Goal: Complete application form

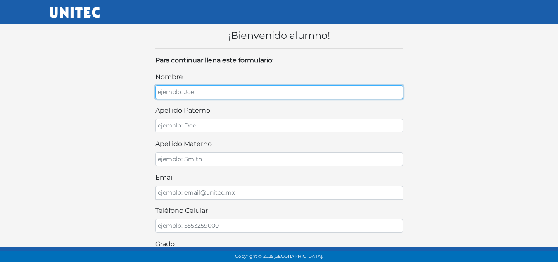
click at [243, 88] on input "nombre" at bounding box center [279, 92] width 248 height 14
type input "Rebeca"
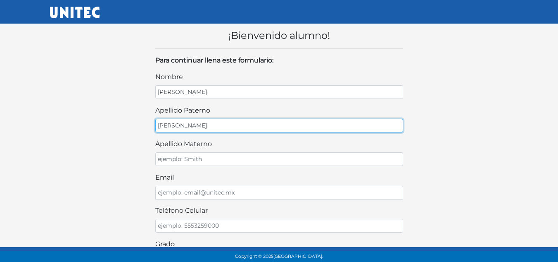
type input "Conde"
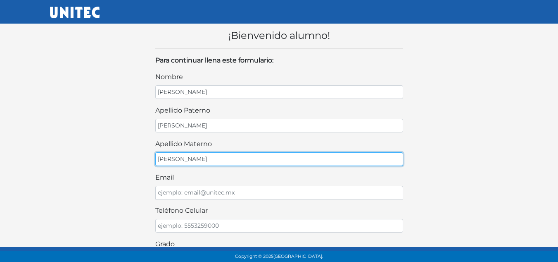
type input "Rodríguez"
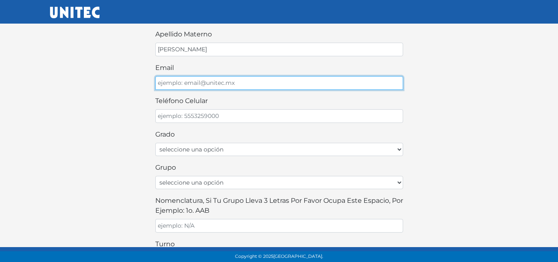
scroll to position [124, 0]
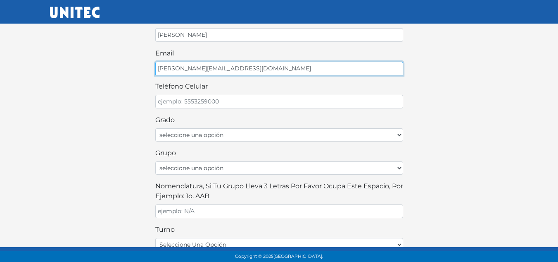
type input "rebeca.conde16@my.unitec.edu.mx"
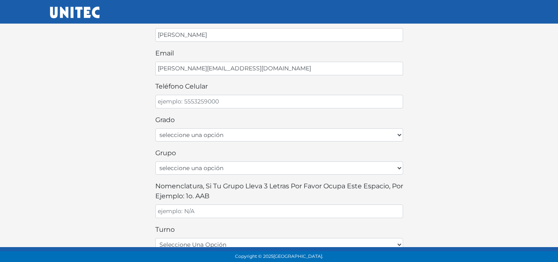
click at [122, 95] on div "¡Bienvenido alumno! Para continuar llena este formulario: nombre Rebeca apellid…" at bounding box center [279, 144] width 471 height 502
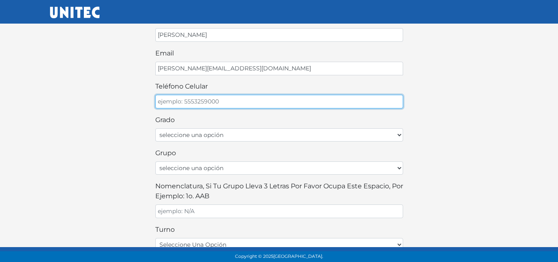
click at [209, 101] on input "teléfono celular" at bounding box center [279, 102] width 248 height 14
type input "4773978963"
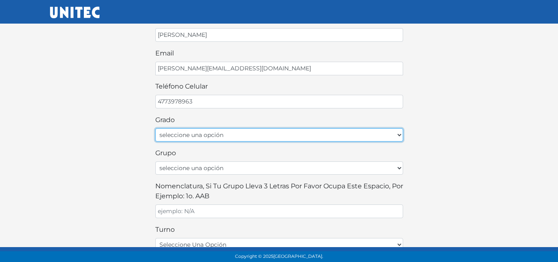
click at [204, 133] on select "seleccione una opción Primer grado Segundo grado Tercer grado Cuarto grado Quin…" at bounding box center [279, 134] width 248 height 13
select select "1ro"
click at [155, 128] on select "seleccione una opción Primer grado Segundo grado Tercer grado Cuarto grado Quin…" at bounding box center [279, 134] width 248 height 13
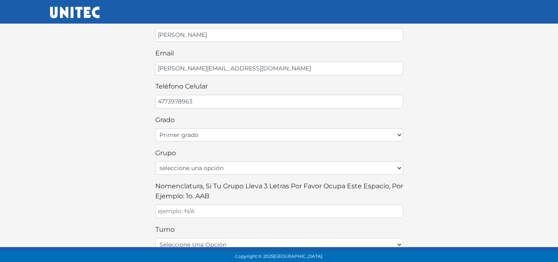
click at [141, 169] on div "¡Bienvenido alumno! Para continuar llena este formulario: nombre Rebeca apellid…" at bounding box center [279, 144] width 471 height 502
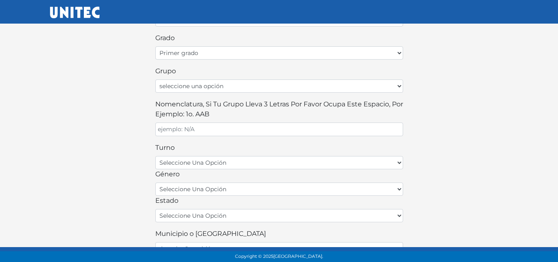
scroll to position [207, 0]
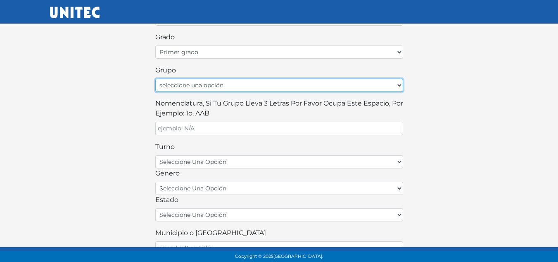
click at [198, 85] on select "seleccione una opción A B C D E F G H I J K L M N O P Q R S T U V W X Y Z" at bounding box center [279, 85] width 248 height 13
click at [155, 79] on select "seleccione una opción A B C D E F G H I J K L M N O P Q R S T U V W X Y Z" at bounding box center [279, 85] width 248 height 13
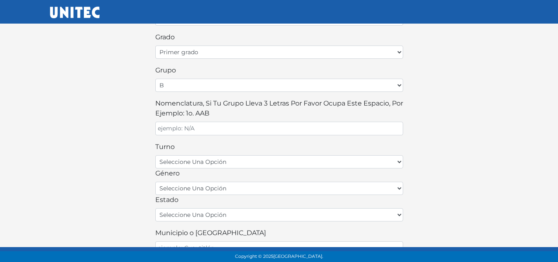
click at [124, 130] on div "¡Bienvenido alumno! Para continuar llena este formulario: nombre Rebeca apellid…" at bounding box center [279, 61] width 471 height 502
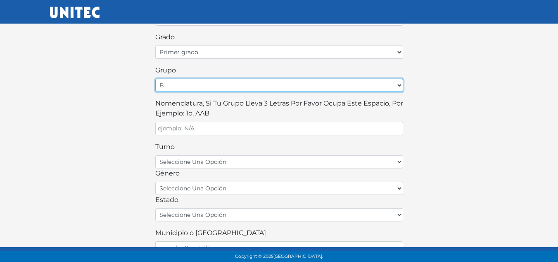
click at [204, 90] on select "seleccione una opción A B C D E F G H I J K L M N O P Q R S T U V W X Y Z" at bounding box center [279, 85] width 248 height 13
select select "A"
click at [155, 79] on select "seleccione una opción A B C D E F G H I J K L M N O P Q R S T U V W X Y Z" at bounding box center [279, 85] width 248 height 13
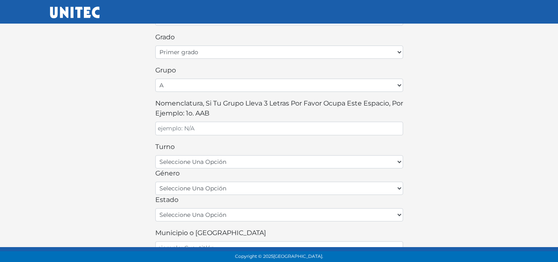
click at [136, 111] on div "¡Bienvenido alumno! Para continuar llena este formulario: nombre Rebeca apellid…" at bounding box center [279, 61] width 471 height 502
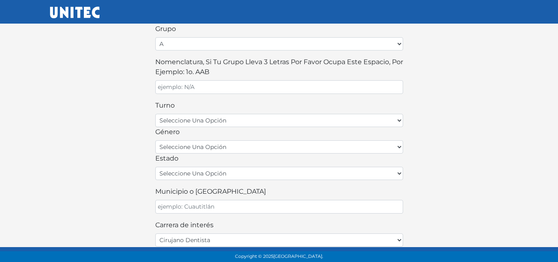
scroll to position [273, 0]
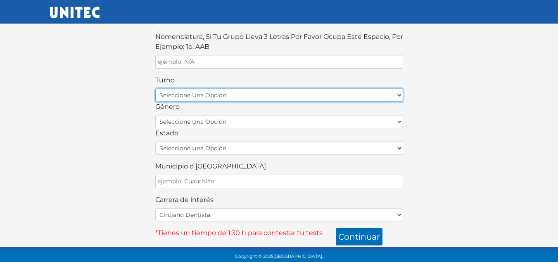
click at [190, 96] on select "seleccione una opción matutino vespertino" at bounding box center [279, 94] width 248 height 13
select select "matutino"
click at [155, 88] on select "seleccione una opción matutino vespertino" at bounding box center [279, 94] width 248 height 13
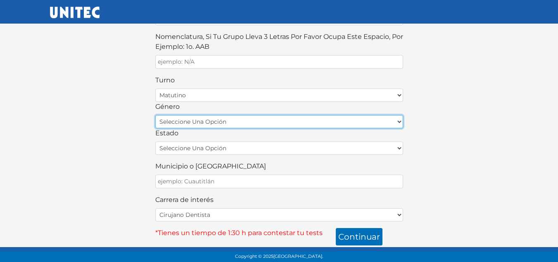
click at [193, 123] on select "seleccione una opción femenino masculino" at bounding box center [279, 121] width 248 height 13
select select "F"
click at [155, 115] on select "seleccione una opción femenino masculino" at bounding box center [279, 121] width 248 height 13
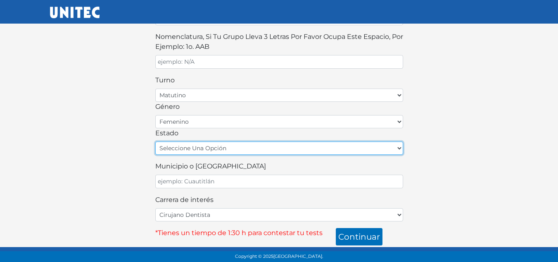
click at [187, 146] on select "seleccione una opción Aguascalientes Baja California Baja California Sur Campec…" at bounding box center [279, 147] width 248 height 13
select select "GUA"
click at [155, 141] on select "seleccione una opción Aguascalientes Baja California Baja California Sur Campec…" at bounding box center [279, 147] width 248 height 13
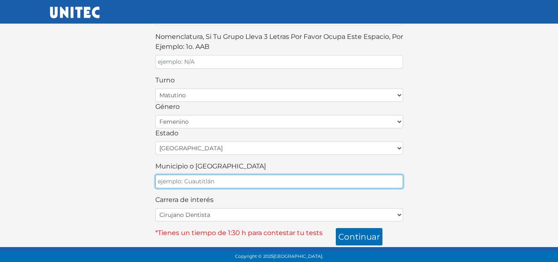
click at [205, 188] on input "Municipio o Alcaldía" at bounding box center [279, 181] width 248 height 14
type input "León"
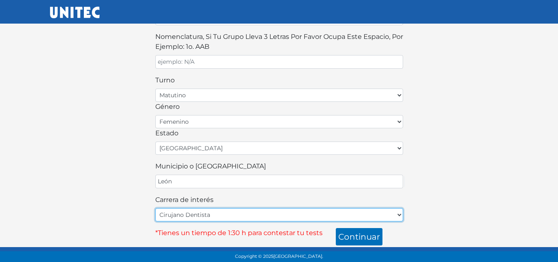
click at [183, 213] on select "Cirujano Dentista Cultura Física y Deportes Enfermería (5 materias) Enfermería …" at bounding box center [279, 214] width 248 height 13
select select "51"
click at [155, 208] on select "Cirujano Dentista Cultura Física y Deportes Enfermería (5 materias) Enfermería …" at bounding box center [279, 214] width 248 height 13
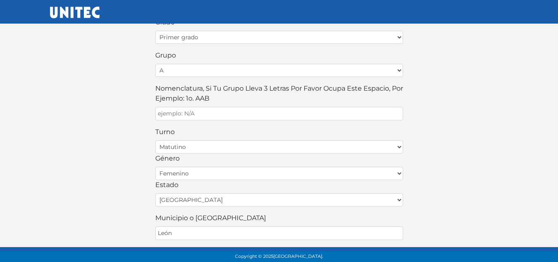
scroll to position [232, 0]
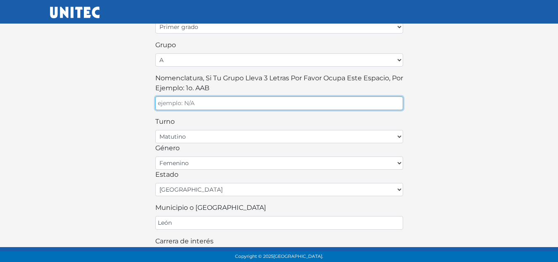
click at [267, 100] on input "Nomenclatura, si tu grupo lleva 3 letras por favor ocupa este espacio, por ejem…" at bounding box center [279, 103] width 248 height 14
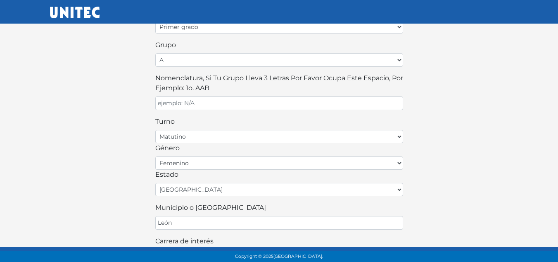
click at [455, 102] on div "¡Bienvenido alumno! Para continuar llena este formulario: nombre Rebeca apellid…" at bounding box center [279, 36] width 471 height 502
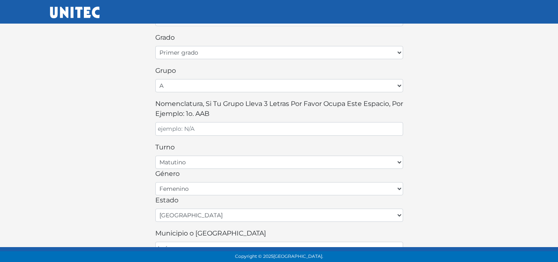
scroll to position [207, 0]
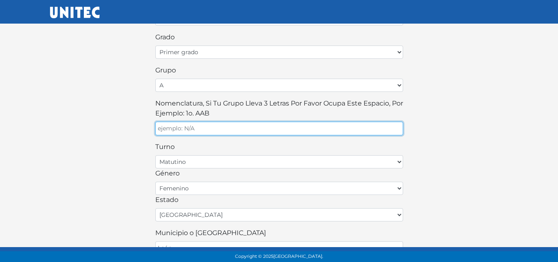
click at [260, 128] on input "Nomenclatura, si tu grupo lleva 3 letras por favor ocupa este espacio, por ejem…" at bounding box center [279, 128] width 248 height 14
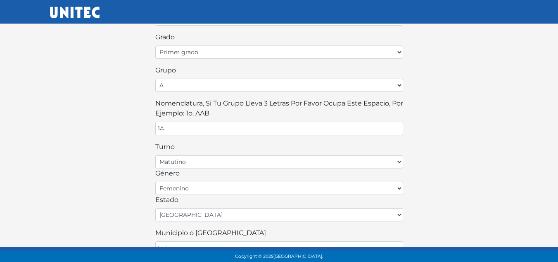
click at [111, 178] on div "¡Bienvenido alumno! Para continuar llena este formulario: nombre Rebeca apellid…" at bounding box center [279, 61] width 471 height 502
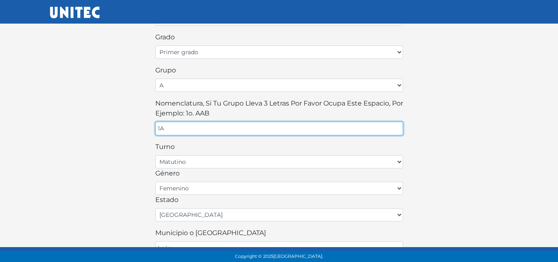
click at [159, 128] on input "1A" at bounding box center [279, 128] width 248 height 14
type input "1o. A"
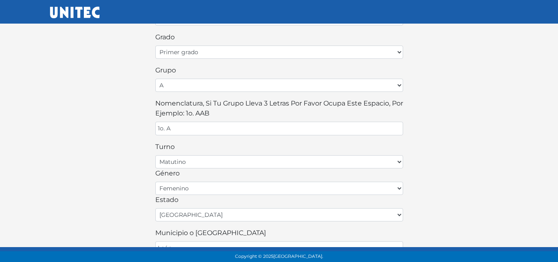
click at [122, 154] on div "¡Bienvenido alumno! Para continuar llena este formulario: nombre Rebeca apellid…" at bounding box center [279, 61] width 471 height 502
click at [136, 146] on div "¡Bienvenido alumno! Para continuar llena este formulario: nombre Rebeca apellid…" at bounding box center [279, 61] width 471 height 502
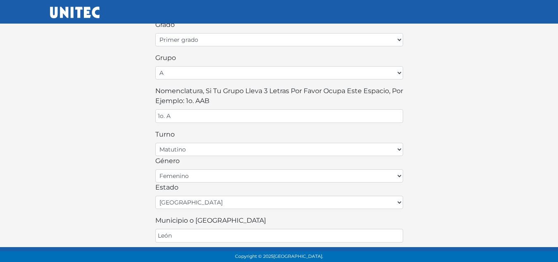
scroll to position [273, 0]
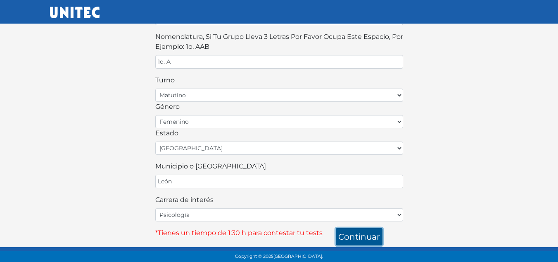
click at [369, 236] on button "continuar" at bounding box center [359, 236] width 47 height 17
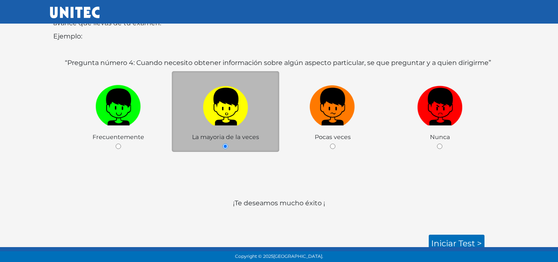
scroll to position [131, 0]
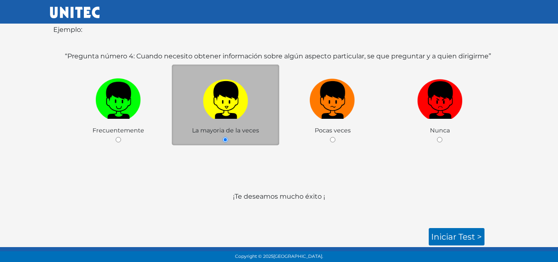
click at [232, 111] on img at bounding box center [225, 96] width 45 height 43
click at [228, 137] on input "radio" at bounding box center [225, 139] width 5 height 5
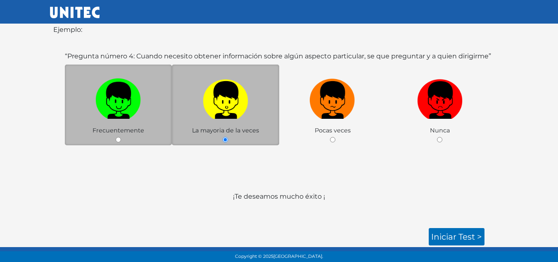
click at [117, 114] on img at bounding box center [117, 96] width 45 height 43
click at [117, 137] on input "radio" at bounding box center [118, 139] width 5 height 5
radio input "true"
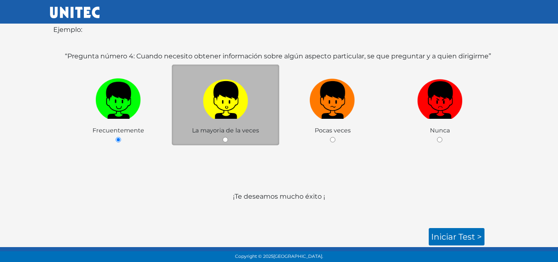
click at [212, 114] on img at bounding box center [225, 96] width 45 height 43
click at [223, 137] on input "radio" at bounding box center [225, 139] width 5 height 5
radio input "true"
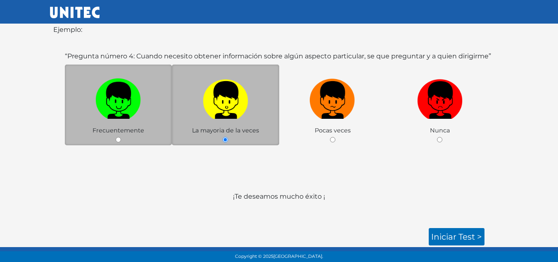
click at [83, 126] on div "Frecuentemente" at bounding box center [118, 104] width 107 height 81
click at [89, 130] on div "Frecuentemente" at bounding box center [118, 104] width 107 height 81
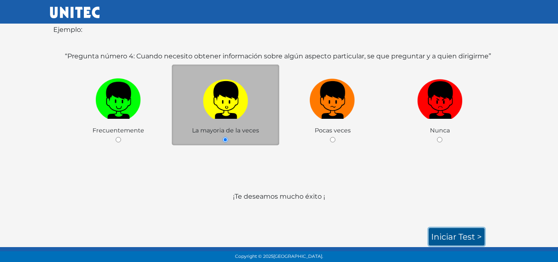
click at [463, 237] on link "Iniciar test >" at bounding box center [457, 236] width 56 height 17
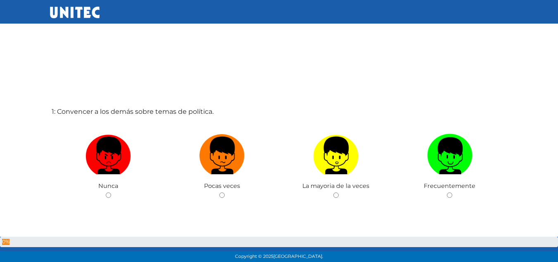
scroll to position [41, 0]
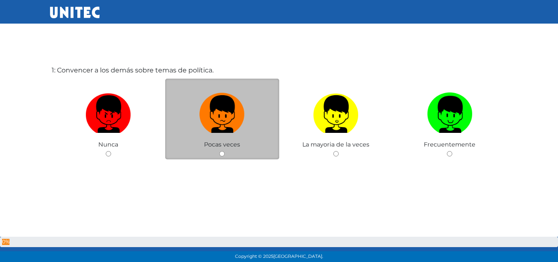
click at [248, 130] on label at bounding box center [222, 114] width 114 height 50
click at [225, 151] on input "radio" at bounding box center [221, 153] width 5 height 5
radio input "true"
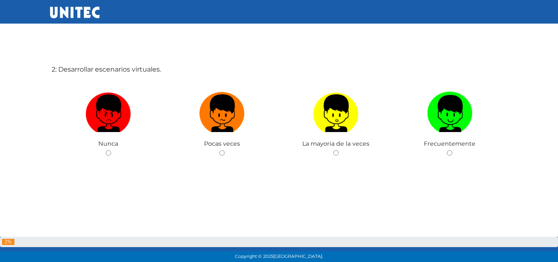
scroll to position [318, 0]
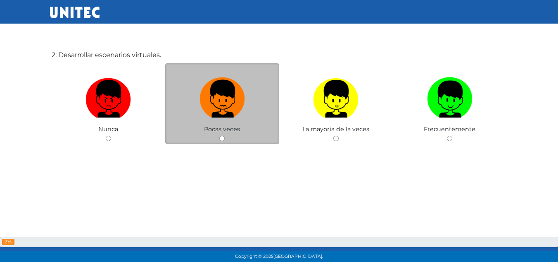
click at [240, 110] on img at bounding box center [222, 95] width 45 height 43
click at [225, 136] on input "radio" at bounding box center [221, 138] width 5 height 5
radio input "true"
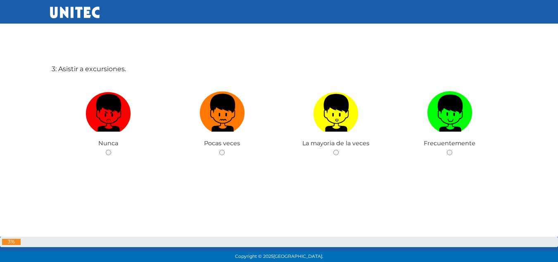
scroll to position [580, 0]
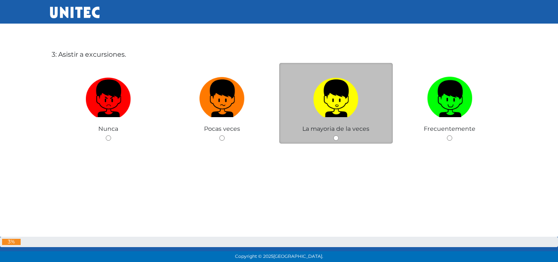
click at [337, 109] on img at bounding box center [335, 95] width 45 height 43
click at [337, 135] on input "radio" at bounding box center [335, 137] width 5 height 5
radio input "true"
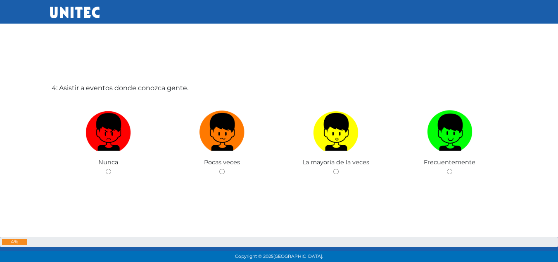
scroll to position [826, 0]
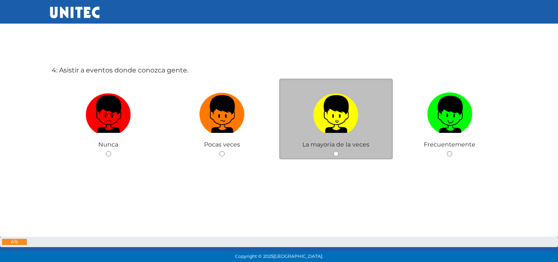
click at [353, 121] on img at bounding box center [335, 110] width 45 height 43
click at [339, 151] on input "radio" at bounding box center [335, 153] width 5 height 5
radio input "true"
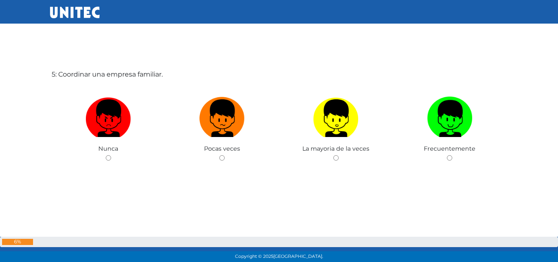
scroll to position [1084, 0]
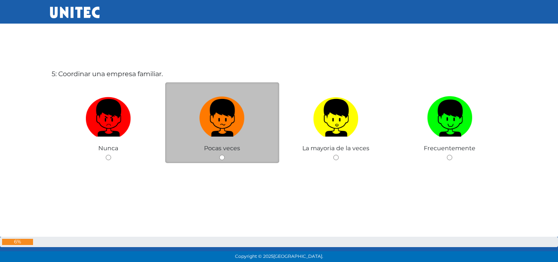
click at [221, 141] on label at bounding box center [222, 118] width 114 height 50
click at [221, 155] on input "radio" at bounding box center [221, 157] width 5 height 5
radio input "true"
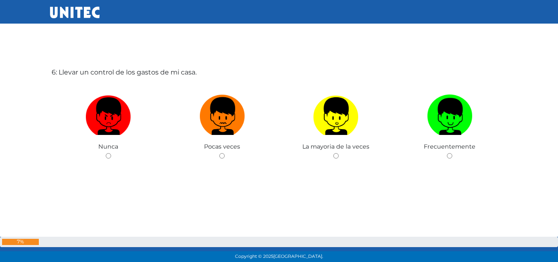
scroll to position [1349, 0]
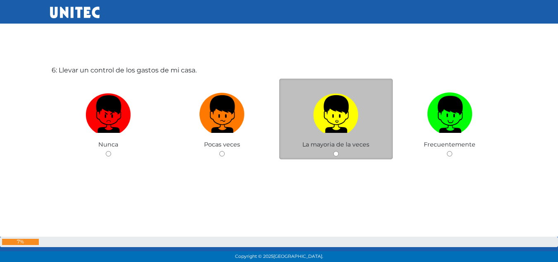
click at [357, 115] on img at bounding box center [335, 110] width 45 height 43
click at [339, 151] on input "radio" at bounding box center [335, 153] width 5 height 5
radio input "true"
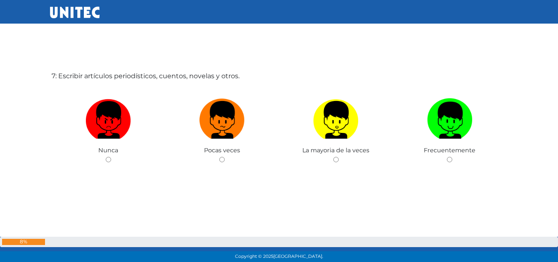
scroll to position [1611, 0]
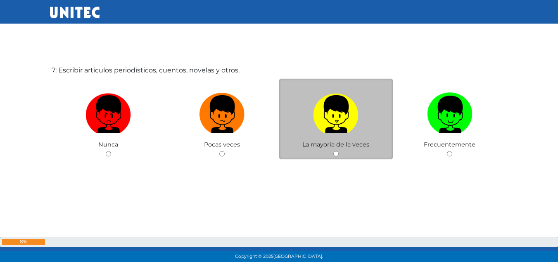
click at [328, 122] on img at bounding box center [335, 110] width 45 height 43
click at [333, 151] on input "radio" at bounding box center [335, 153] width 5 height 5
radio input "true"
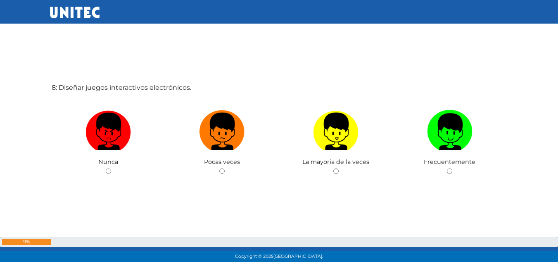
scroll to position [1869, 0]
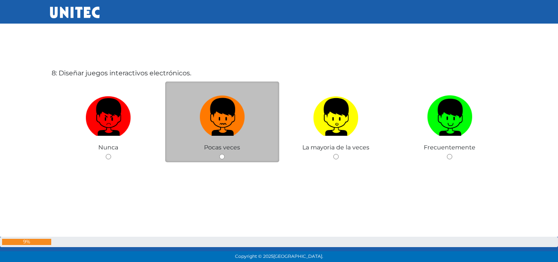
click at [236, 126] on img at bounding box center [222, 113] width 45 height 43
click at [225, 154] on input "radio" at bounding box center [221, 156] width 5 height 5
radio input "true"
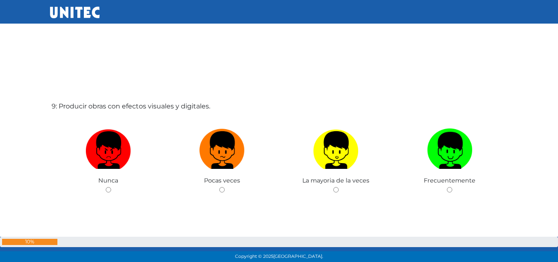
scroll to position [2127, 0]
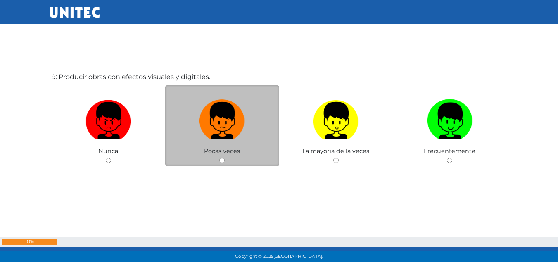
click at [247, 140] on label at bounding box center [222, 120] width 114 height 50
click at [225, 157] on input "radio" at bounding box center [221, 159] width 5 height 5
radio input "true"
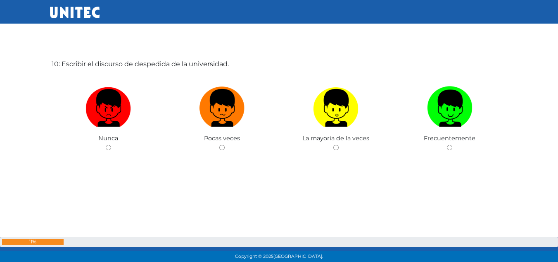
scroll to position [2416, 0]
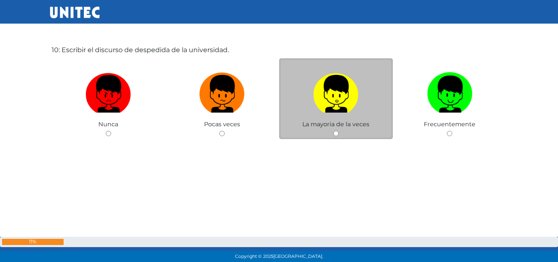
click at [321, 119] on label at bounding box center [336, 94] width 114 height 50
click at [333, 131] on input "radio" at bounding box center [335, 133] width 5 height 5
radio input "true"
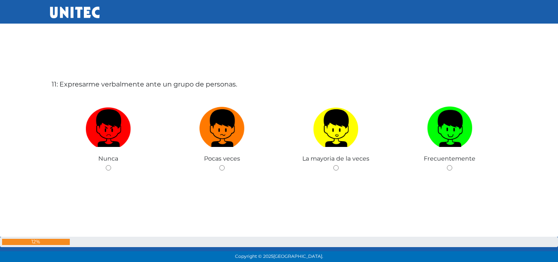
scroll to position [2663, 0]
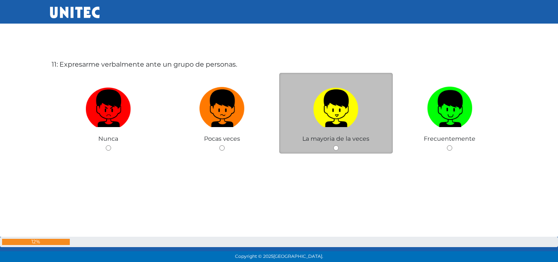
click at [333, 119] on img at bounding box center [335, 104] width 45 height 43
click at [333, 145] on input "radio" at bounding box center [335, 147] width 5 height 5
radio input "true"
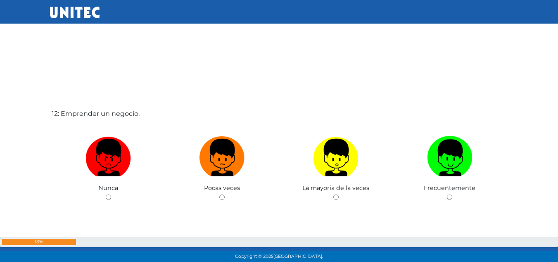
scroll to position [2918, 0]
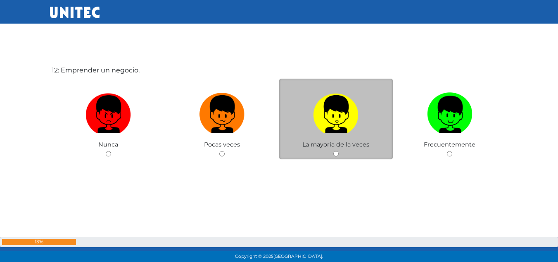
click at [306, 125] on label at bounding box center [336, 114] width 114 height 50
click at [333, 151] on input "radio" at bounding box center [335, 153] width 5 height 5
radio input "true"
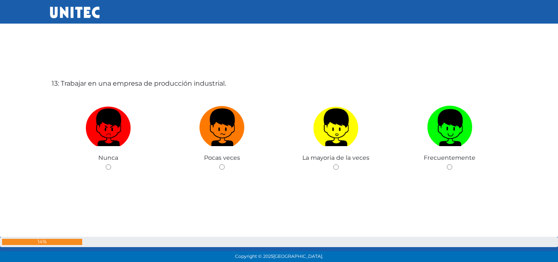
scroll to position [3180, 0]
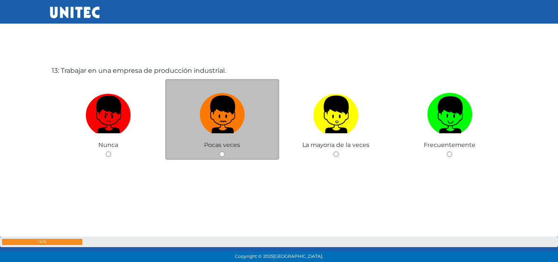
click at [244, 126] on img at bounding box center [222, 111] width 45 height 43
click at [225, 151] on input "radio" at bounding box center [221, 153] width 5 height 5
radio input "true"
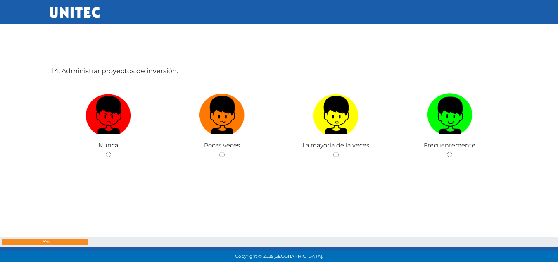
scroll to position [3442, 0]
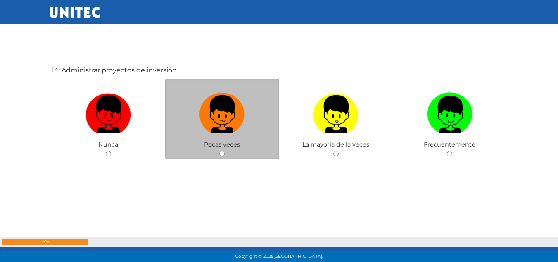
click at [245, 117] on label at bounding box center [222, 114] width 114 height 50
click at [225, 151] on input "radio" at bounding box center [221, 153] width 5 height 5
radio input "true"
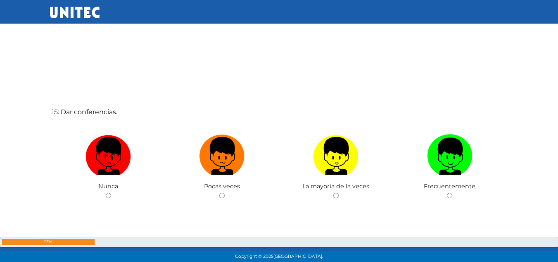
scroll to position [3703, 0]
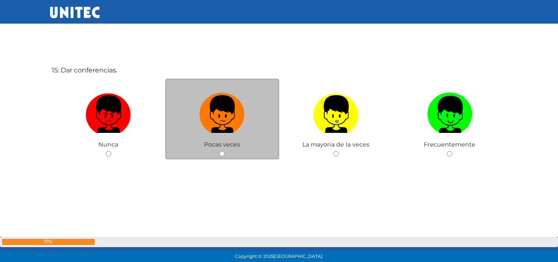
click at [256, 129] on label at bounding box center [222, 114] width 114 height 50
click at [225, 151] on input "radio" at bounding box center [221, 153] width 5 height 5
radio input "true"
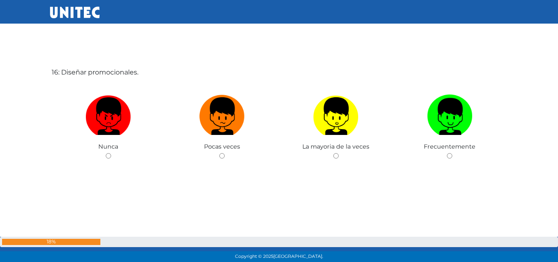
scroll to position [3963, 0]
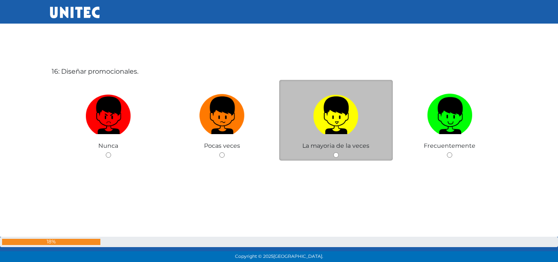
click at [325, 130] on img at bounding box center [335, 111] width 45 height 43
click at [333, 152] on input "radio" at bounding box center [335, 154] width 5 height 5
radio input "true"
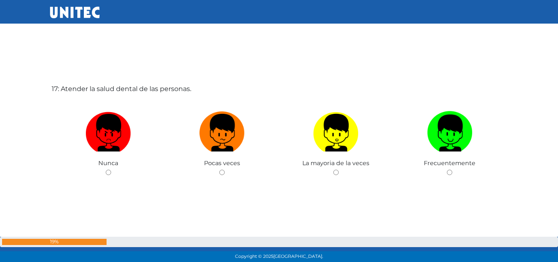
scroll to position [4226, 0]
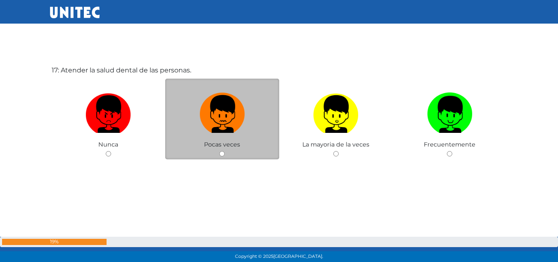
click at [229, 129] on img at bounding box center [222, 110] width 45 height 43
click at [225, 151] on input "radio" at bounding box center [221, 153] width 5 height 5
radio input "true"
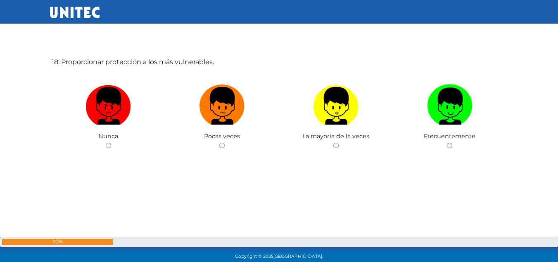
scroll to position [4487, 0]
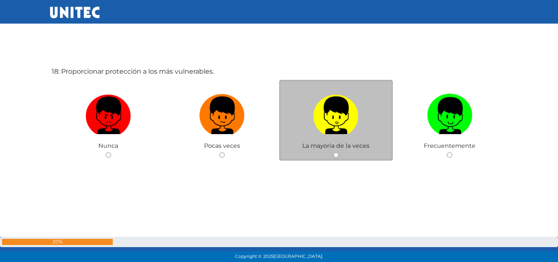
click at [335, 135] on label at bounding box center [336, 115] width 114 height 50
click at [335, 152] on input "radio" at bounding box center [335, 154] width 5 height 5
radio input "true"
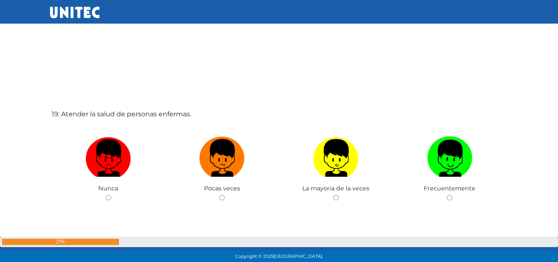
scroll to position [4747, 0]
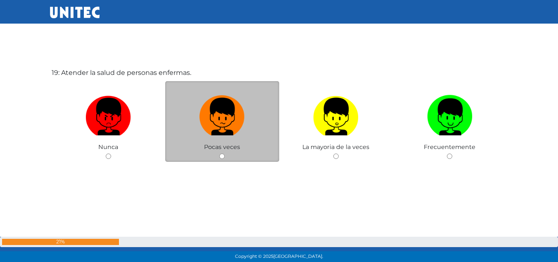
click at [223, 143] on span "Pocas veces" at bounding box center [222, 146] width 36 height 7
click at [212, 122] on img at bounding box center [222, 113] width 45 height 43
click at [219, 153] on input "radio" at bounding box center [221, 155] width 5 height 5
radio input "true"
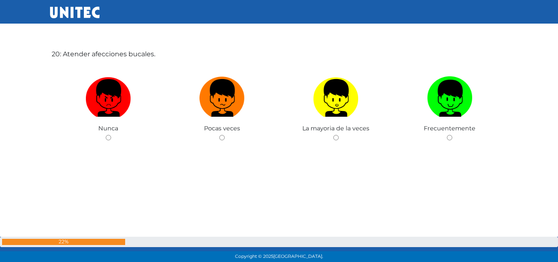
scroll to position [5036, 0]
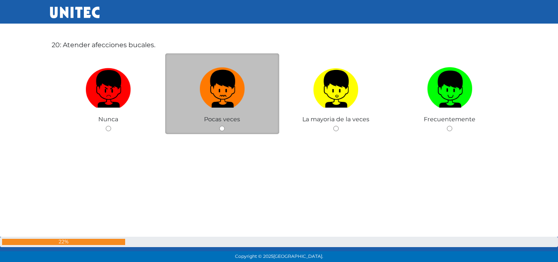
click at [234, 95] on img at bounding box center [222, 85] width 45 height 43
click at [225, 126] on input "radio" at bounding box center [221, 128] width 5 height 5
radio input "true"
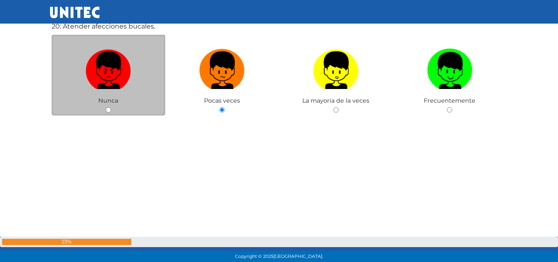
scroll to position [5050, 0]
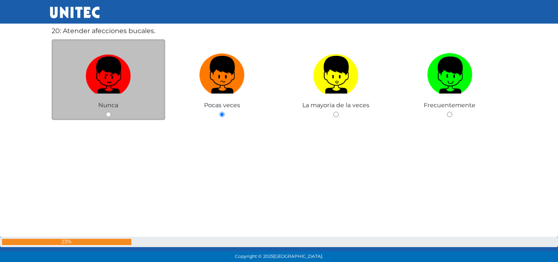
click at [93, 71] on img at bounding box center [108, 71] width 45 height 43
click at [106, 112] on input "radio" at bounding box center [108, 114] width 5 height 5
radio input "true"
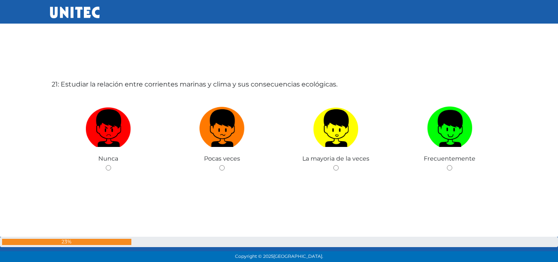
scroll to position [5272, 0]
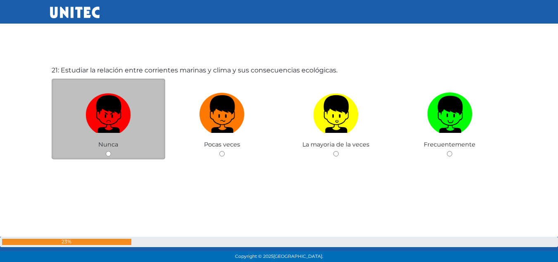
click at [148, 118] on label at bounding box center [109, 114] width 114 height 50
click at [111, 151] on input "radio" at bounding box center [108, 153] width 5 height 5
radio input "true"
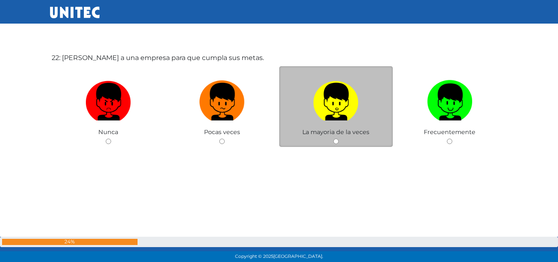
scroll to position [5561, 0]
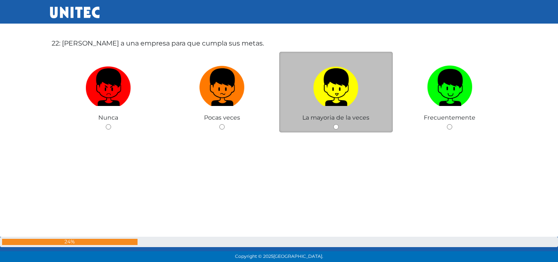
click at [331, 86] on img at bounding box center [335, 83] width 45 height 43
click at [333, 124] on input "radio" at bounding box center [335, 126] width 5 height 5
radio input "true"
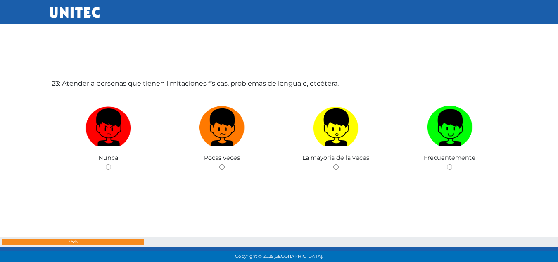
scroll to position [5824, 0]
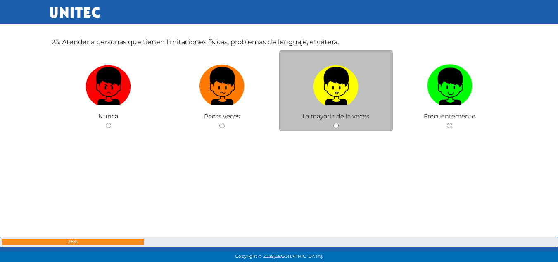
click at [334, 88] on img at bounding box center [335, 82] width 45 height 43
click at [334, 123] on input "radio" at bounding box center [335, 125] width 5 height 5
radio input "true"
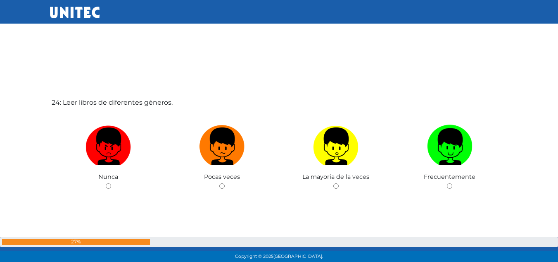
scroll to position [6057, 0]
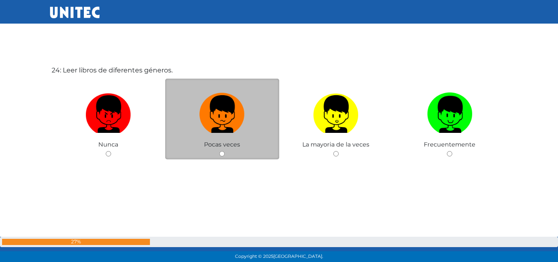
click at [243, 123] on img at bounding box center [222, 110] width 45 height 43
click at [225, 151] on input "radio" at bounding box center [221, 153] width 5 height 5
radio input "true"
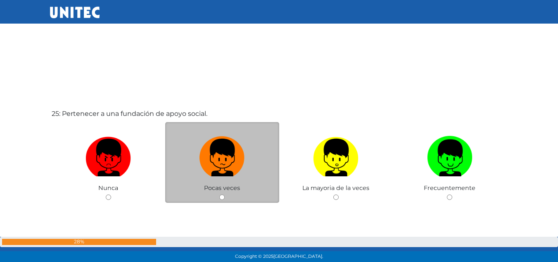
scroll to position [6317, 0]
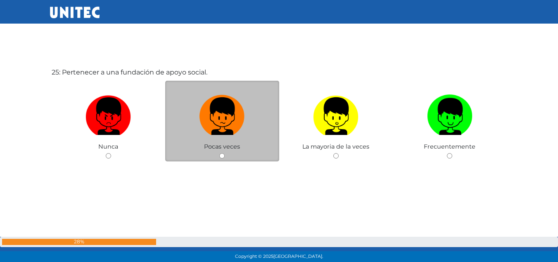
click at [249, 138] on label at bounding box center [222, 116] width 114 height 50
click at [225, 153] on input "radio" at bounding box center [221, 155] width 5 height 5
radio input "true"
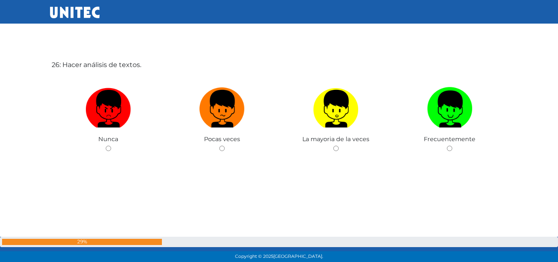
scroll to position [6576, 0]
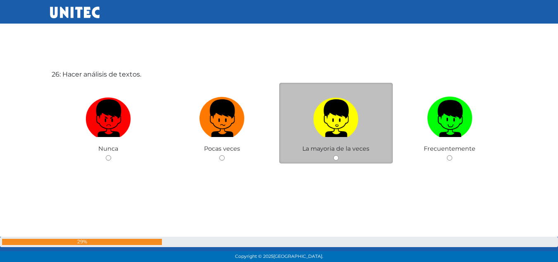
click at [336, 130] on img at bounding box center [335, 114] width 45 height 43
click at [336, 155] on input "radio" at bounding box center [335, 157] width 5 height 5
radio input "true"
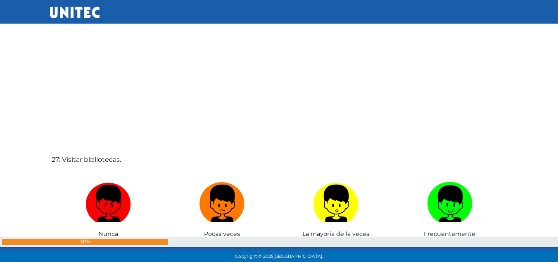
scroll to position [6834, 0]
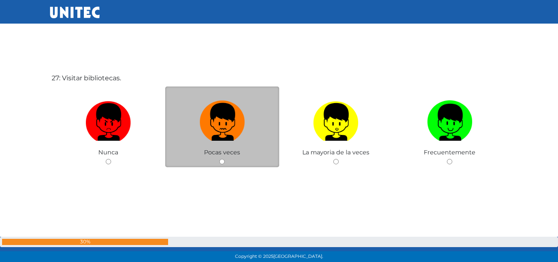
click at [222, 130] on img at bounding box center [222, 118] width 45 height 43
click at [222, 159] on input "radio" at bounding box center [221, 161] width 5 height 5
radio input "true"
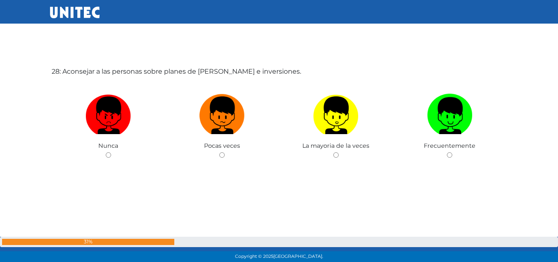
scroll to position [7103, 0]
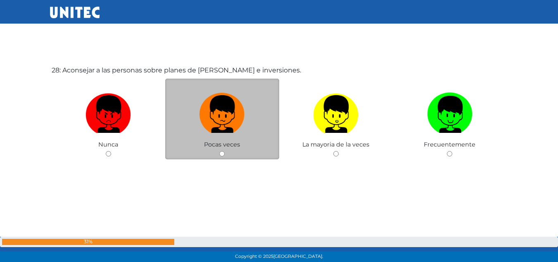
click at [223, 119] on img at bounding box center [222, 110] width 45 height 43
click at [223, 151] on input "radio" at bounding box center [221, 153] width 5 height 5
radio input "true"
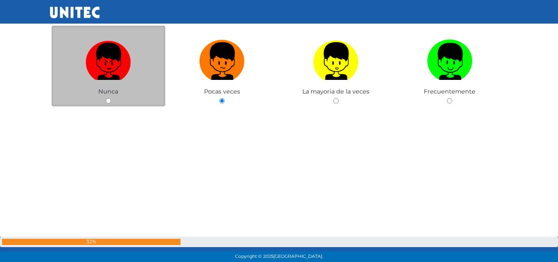
click at [128, 61] on img at bounding box center [108, 57] width 45 height 43
click at [111, 98] on input "radio" at bounding box center [108, 100] width 5 height 5
radio input "true"
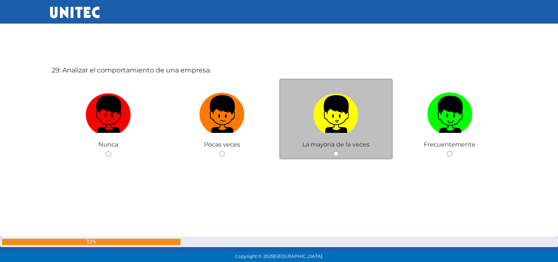
click at [327, 114] on img at bounding box center [335, 110] width 45 height 43
click at [333, 151] on input "radio" at bounding box center [335, 153] width 5 height 5
radio input "true"
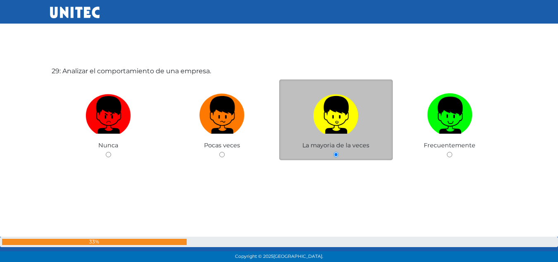
scroll to position [7364, 0]
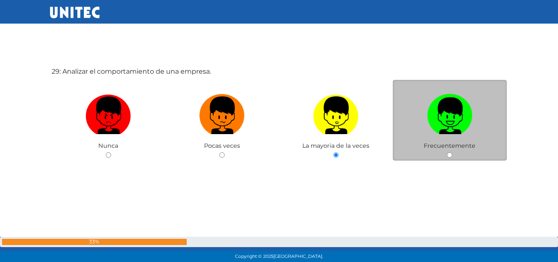
click at [440, 109] on img at bounding box center [449, 111] width 45 height 43
click at [447, 152] on input "radio" at bounding box center [449, 154] width 5 height 5
radio input "true"
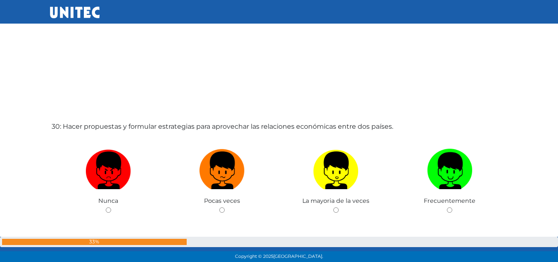
scroll to position [7627, 0]
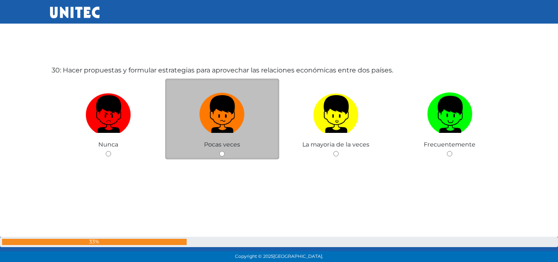
click at [245, 128] on label at bounding box center [222, 114] width 114 height 50
click at [225, 151] on input "radio" at bounding box center [221, 153] width 5 height 5
radio input "true"
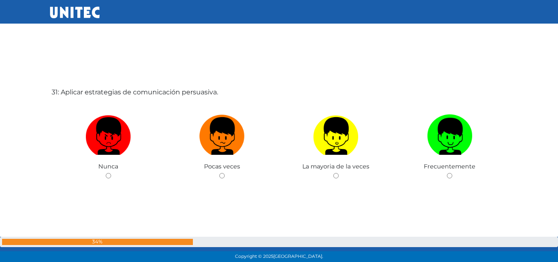
scroll to position [7874, 0]
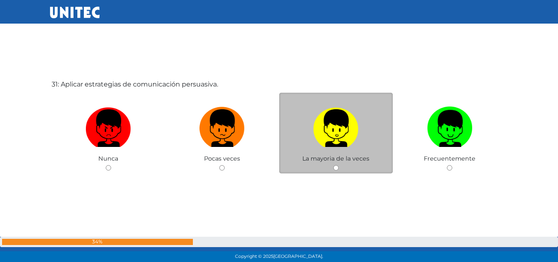
click at [352, 148] on label at bounding box center [336, 128] width 114 height 50
click at [339, 165] on input "radio" at bounding box center [335, 167] width 5 height 5
radio input "true"
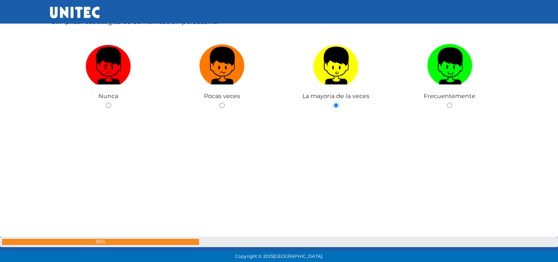
scroll to position [7922, 0]
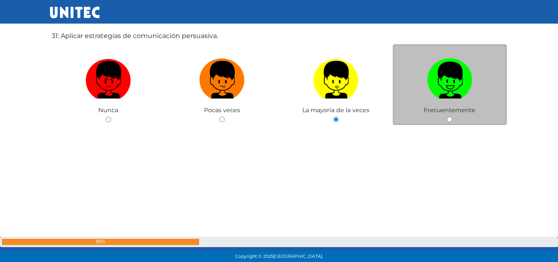
click at [443, 88] on img at bounding box center [449, 76] width 45 height 43
click at [447, 117] on input "radio" at bounding box center [449, 119] width 5 height 5
radio input "true"
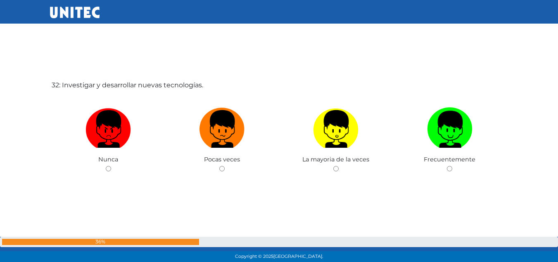
scroll to position [8144, 0]
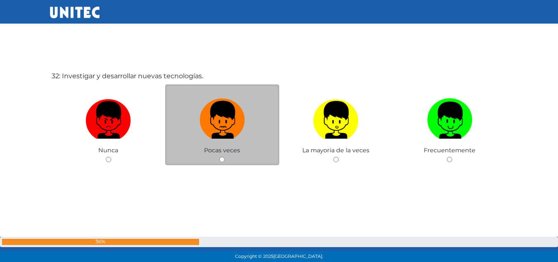
click at [230, 138] on img at bounding box center [222, 116] width 45 height 43
click at [225, 157] on input "radio" at bounding box center [221, 159] width 5 height 5
radio input "true"
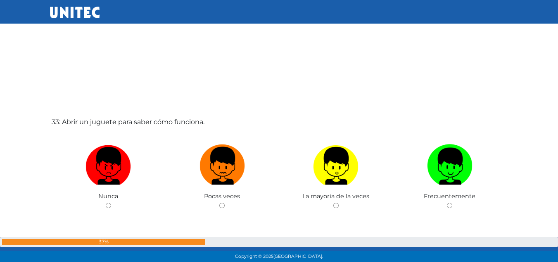
scroll to position [8401, 0]
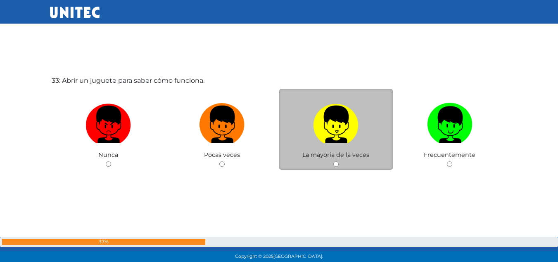
click at [355, 134] on img at bounding box center [335, 121] width 45 height 43
click at [339, 161] on input "radio" at bounding box center [335, 163] width 5 height 5
radio input "true"
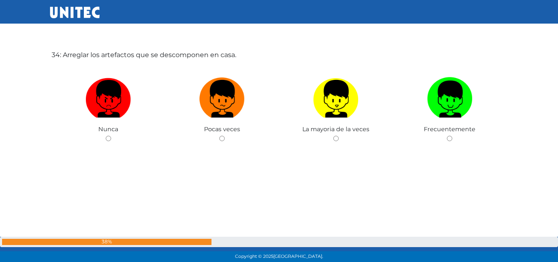
scroll to position [8703, 0]
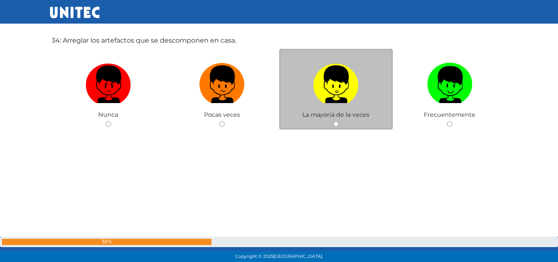
click at [370, 84] on label at bounding box center [336, 84] width 114 height 50
click at [339, 121] on input "radio" at bounding box center [335, 123] width 5 height 5
radio input "true"
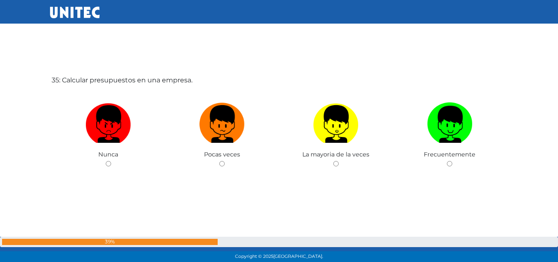
scroll to position [8934, 0]
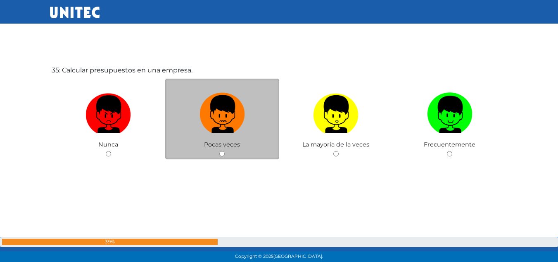
click at [217, 115] on img at bounding box center [222, 110] width 45 height 43
click at [219, 151] on input "radio" at bounding box center [221, 153] width 5 height 5
radio input "true"
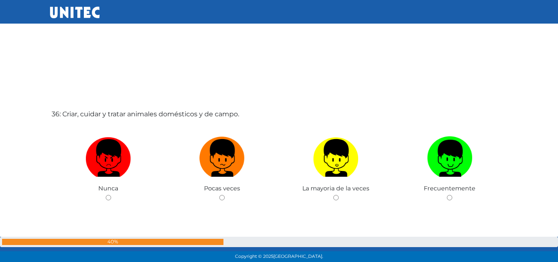
scroll to position [9196, 0]
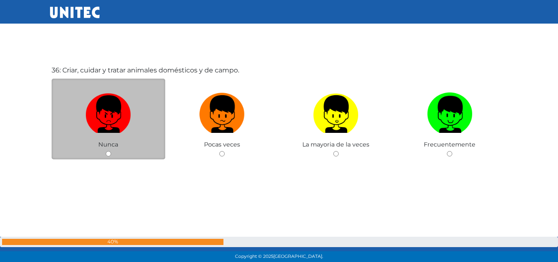
click at [129, 121] on img at bounding box center [108, 110] width 45 height 43
click at [111, 151] on input "radio" at bounding box center [108, 153] width 5 height 5
radio input "true"
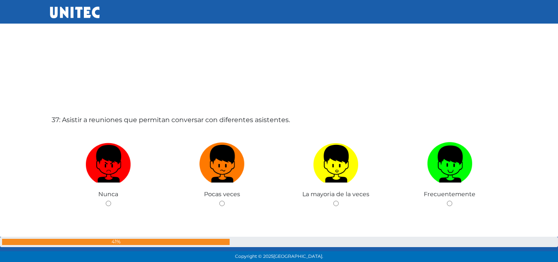
scroll to position [9457, 0]
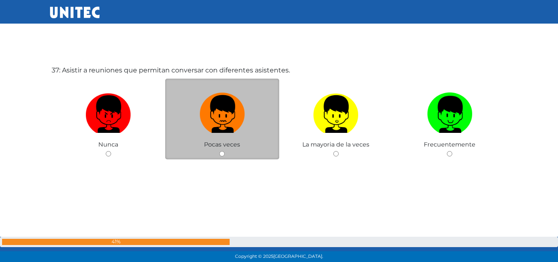
click at [220, 112] on img at bounding box center [222, 110] width 45 height 43
click at [220, 151] on input "radio" at bounding box center [221, 153] width 5 height 5
radio input "true"
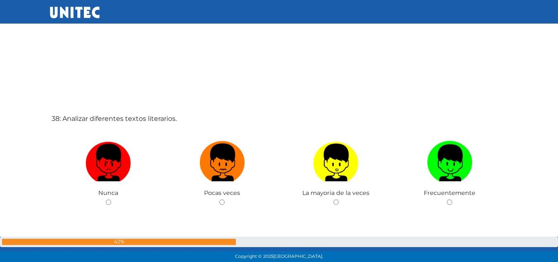
scroll to position [9717, 0]
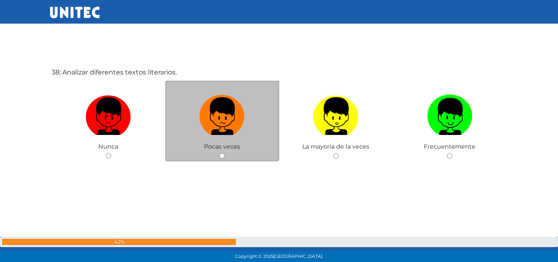
click at [236, 127] on img at bounding box center [222, 112] width 45 height 43
click at [225, 153] on input "radio" at bounding box center [221, 155] width 5 height 5
radio input "true"
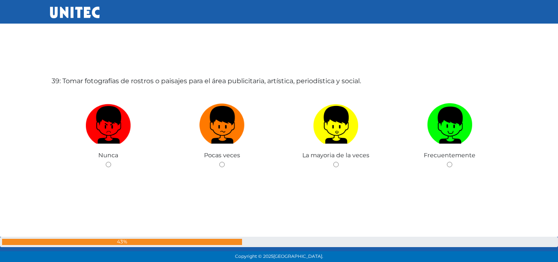
scroll to position [9981, 0]
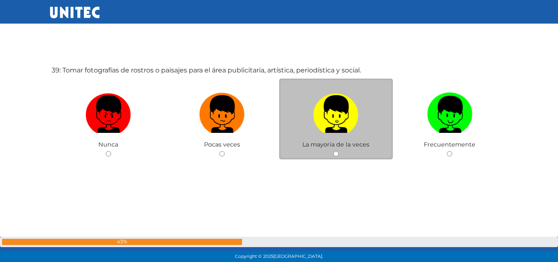
click at [369, 119] on label at bounding box center [336, 114] width 114 height 50
click at [339, 151] on input "radio" at bounding box center [335, 153] width 5 height 5
radio input "true"
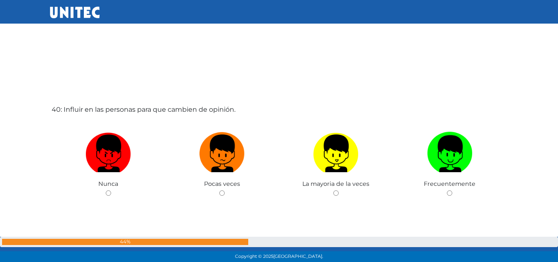
scroll to position [10244, 0]
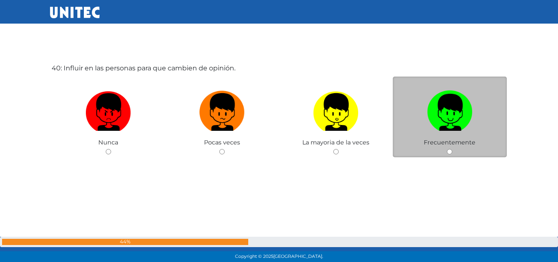
click at [424, 101] on label at bounding box center [450, 112] width 114 height 50
click at [447, 149] on input "radio" at bounding box center [449, 151] width 5 height 5
radio input "true"
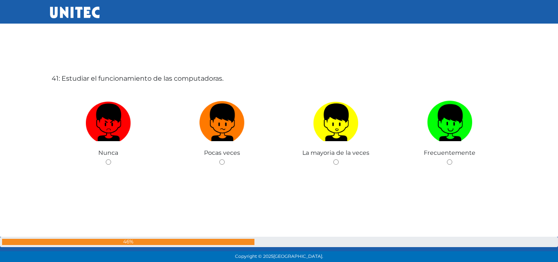
scroll to position [10504, 0]
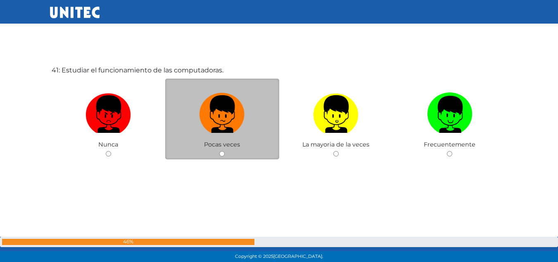
click at [232, 133] on label at bounding box center [222, 114] width 114 height 50
click at [225, 151] on input "radio" at bounding box center [221, 153] width 5 height 5
radio input "true"
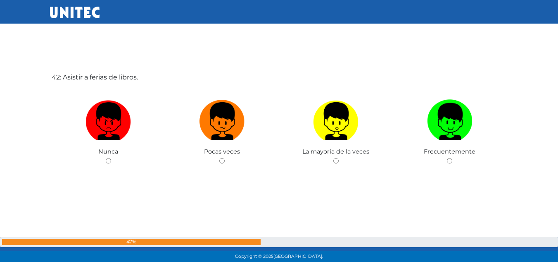
scroll to position [10765, 0]
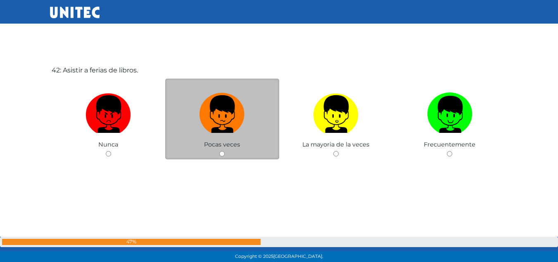
click at [225, 133] on label at bounding box center [222, 114] width 114 height 50
click at [225, 151] on input "radio" at bounding box center [221, 153] width 5 height 5
radio input "true"
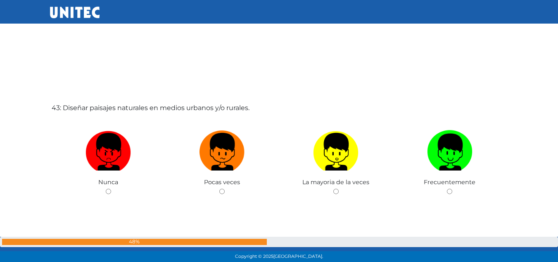
scroll to position [11031, 0]
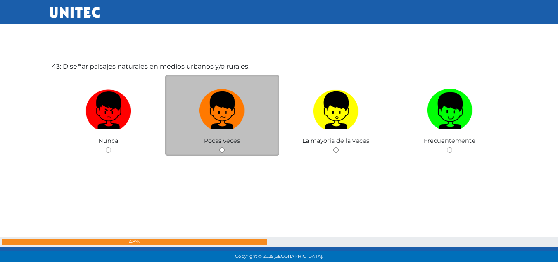
click at [227, 132] on label at bounding box center [222, 110] width 114 height 50
click at [225, 147] on input "radio" at bounding box center [221, 149] width 5 height 5
radio input "true"
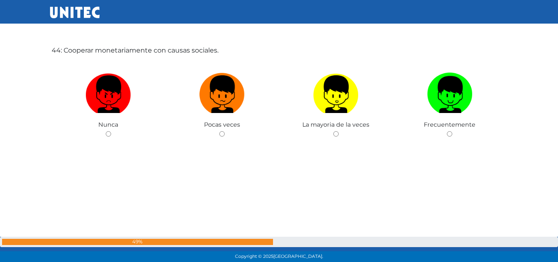
scroll to position [11288, 0]
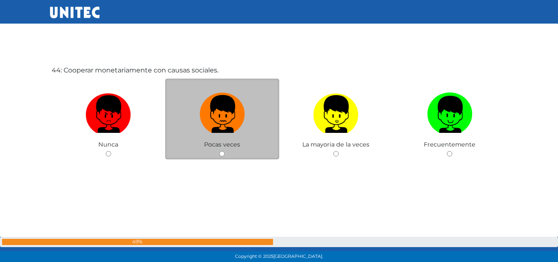
click at [220, 122] on img at bounding box center [222, 110] width 45 height 43
click at [220, 151] on input "radio" at bounding box center [221, 153] width 5 height 5
radio input "true"
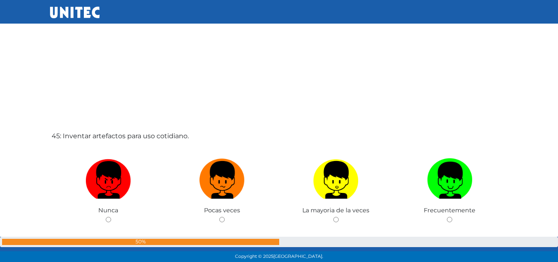
scroll to position [11537, 0]
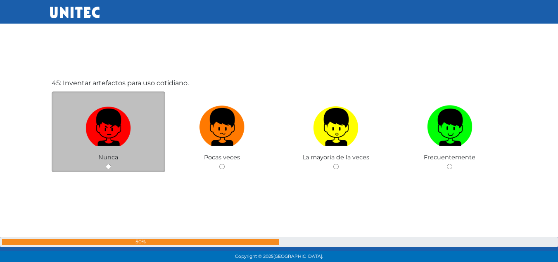
click at [123, 115] on img at bounding box center [108, 123] width 45 height 43
click at [111, 164] on input "radio" at bounding box center [108, 166] width 5 height 5
radio input "true"
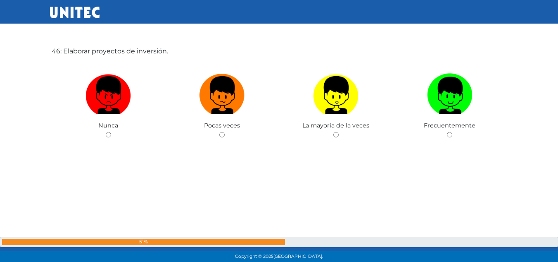
scroll to position [11811, 0]
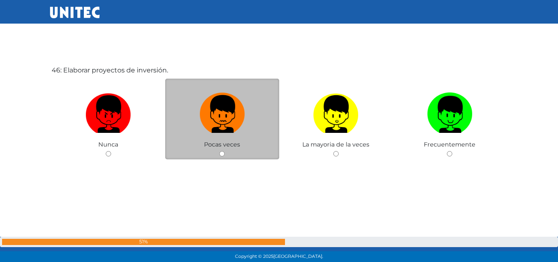
click at [243, 129] on img at bounding box center [222, 110] width 45 height 43
click at [225, 151] on input "radio" at bounding box center [221, 153] width 5 height 5
radio input "true"
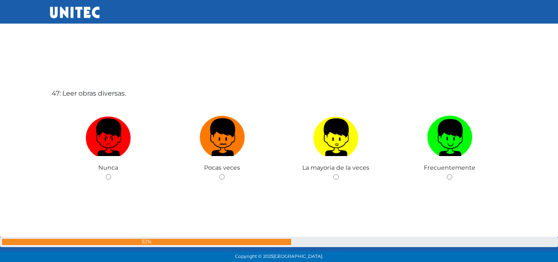
scroll to position [12069, 0]
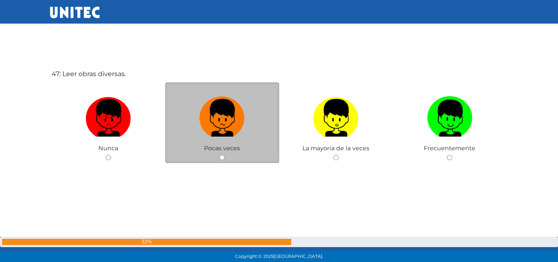
click at [231, 131] on img at bounding box center [222, 114] width 45 height 43
click at [225, 155] on input "radio" at bounding box center [221, 157] width 5 height 5
radio input "true"
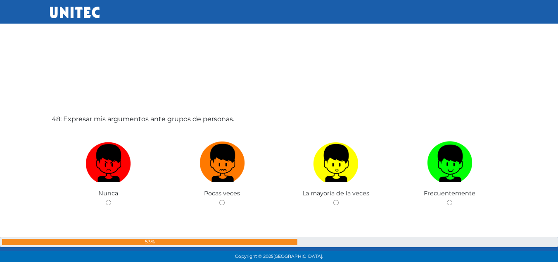
scroll to position [12326, 0]
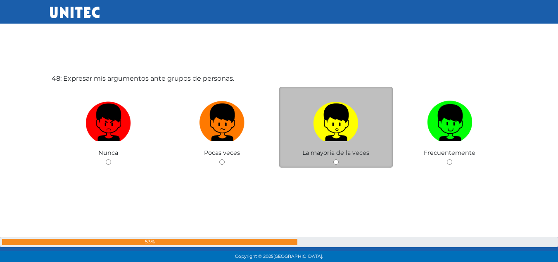
click at [308, 149] on span "La mayoria de la veces" at bounding box center [335, 152] width 67 height 7
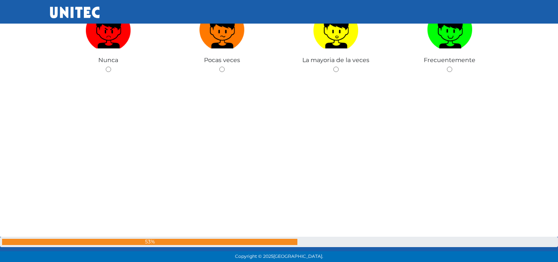
scroll to position [12368, 0]
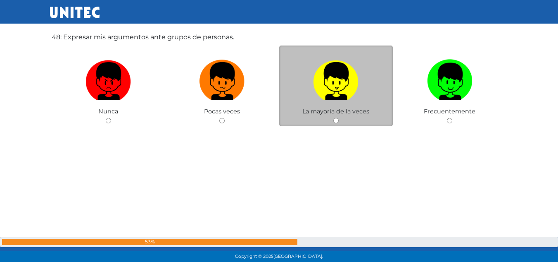
click at [352, 88] on img at bounding box center [335, 77] width 45 height 43
click at [339, 118] on input "radio" at bounding box center [335, 120] width 5 height 5
radio input "true"
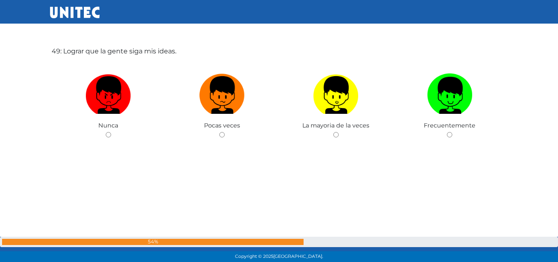
scroll to position [12616, 0]
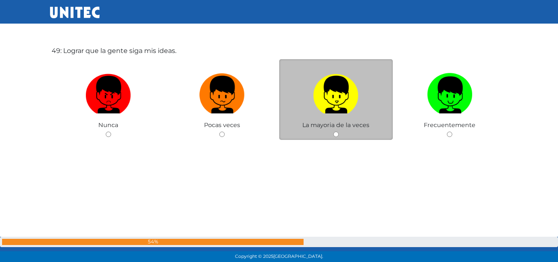
click at [350, 104] on img at bounding box center [335, 91] width 45 height 43
click at [339, 131] on input "radio" at bounding box center [335, 133] width 5 height 5
radio input "true"
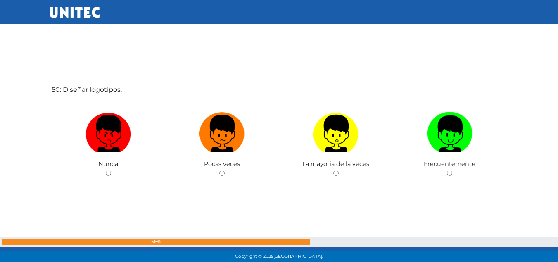
scroll to position [12858, 0]
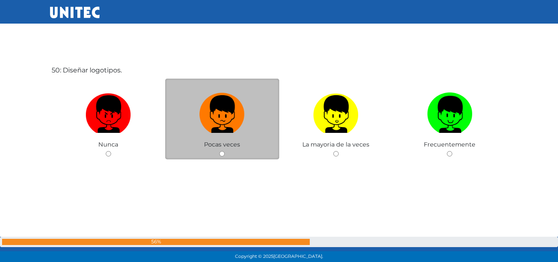
click at [239, 108] on img at bounding box center [222, 110] width 45 height 43
click at [225, 151] on input "radio" at bounding box center [221, 153] width 5 height 5
radio input "true"
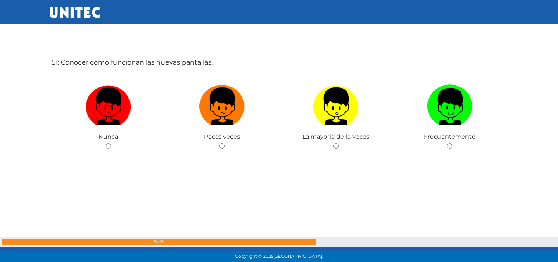
scroll to position [13135, 0]
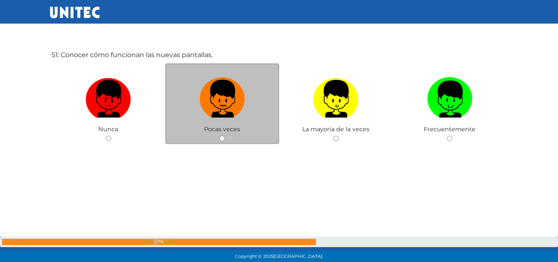
click at [211, 98] on img at bounding box center [222, 95] width 45 height 43
click at [219, 136] on input "radio" at bounding box center [221, 138] width 5 height 5
radio input "true"
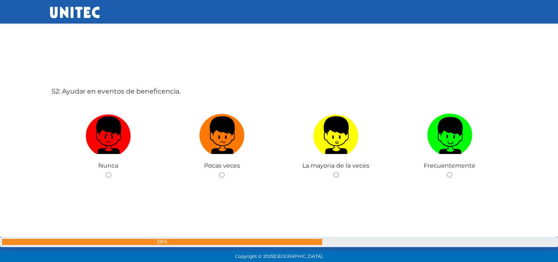
scroll to position [13370, 0]
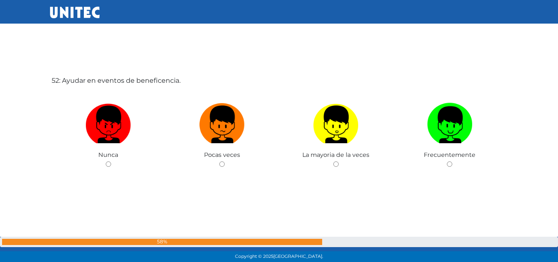
click at [245, 147] on label at bounding box center [222, 124] width 114 height 50
click at [225, 161] on input "radio" at bounding box center [221, 163] width 5 height 5
radio input "true"
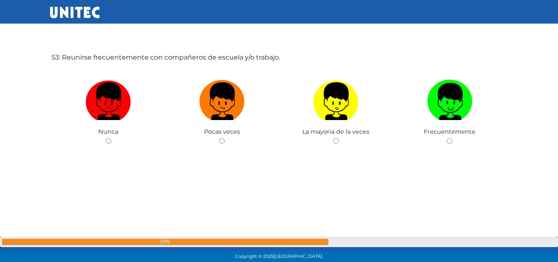
scroll to position [13660, 0]
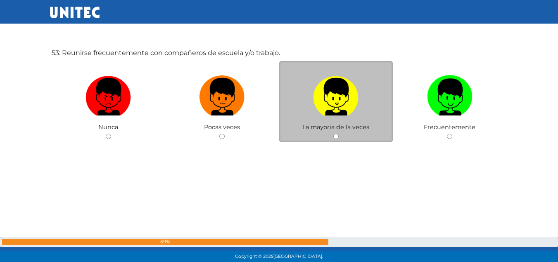
click at [348, 100] on img at bounding box center [335, 93] width 45 height 43
click at [339, 133] on input "radio" at bounding box center [335, 135] width 5 height 5
radio input "true"
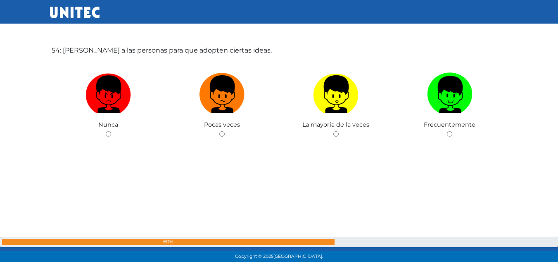
scroll to position [13926, 0]
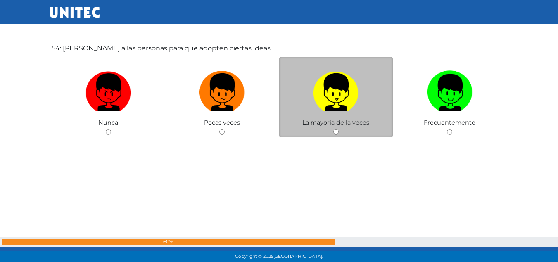
click at [337, 105] on img at bounding box center [335, 88] width 45 height 43
click at [337, 129] on input "radio" at bounding box center [335, 131] width 5 height 5
radio input "true"
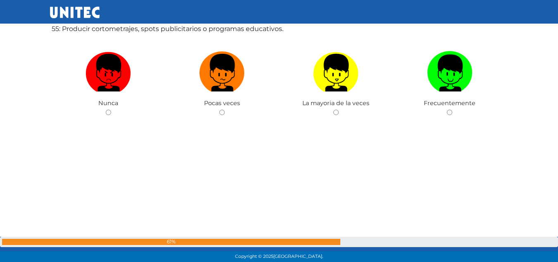
scroll to position [14165, 0]
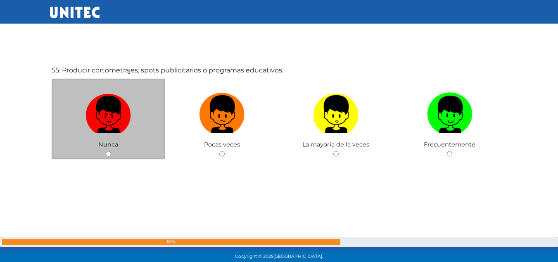
click at [114, 116] on img at bounding box center [108, 110] width 45 height 43
click at [111, 151] on input "radio" at bounding box center [108, 153] width 5 height 5
radio input "true"
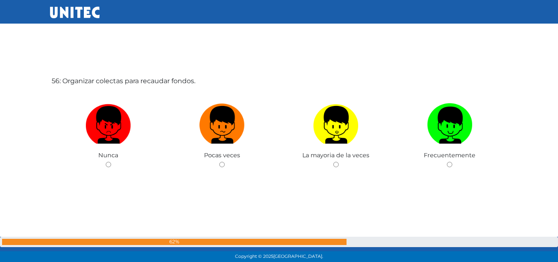
scroll to position [14431, 0]
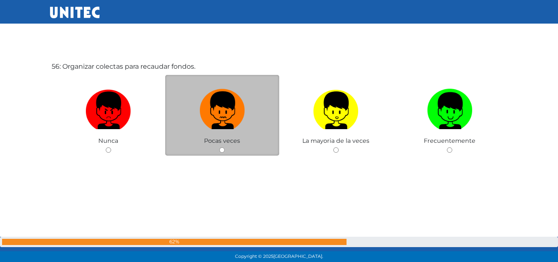
click at [221, 121] on img at bounding box center [222, 107] width 45 height 43
click at [221, 147] on input "radio" at bounding box center [221, 149] width 5 height 5
radio input "true"
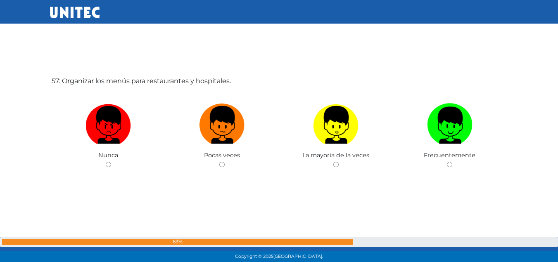
scroll to position [14689, 0]
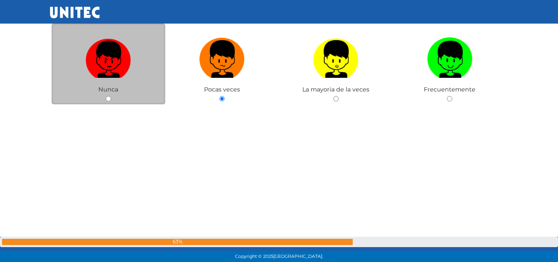
click at [104, 58] on img at bounding box center [108, 55] width 45 height 43
click at [106, 96] on input "radio" at bounding box center [108, 98] width 5 height 5
radio input "true"
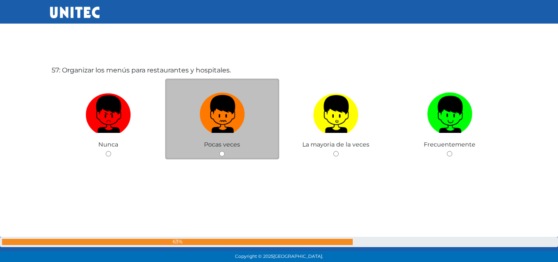
click at [236, 106] on img at bounding box center [222, 110] width 45 height 43
click at [225, 151] on input "radio" at bounding box center [221, 153] width 5 height 5
radio input "true"
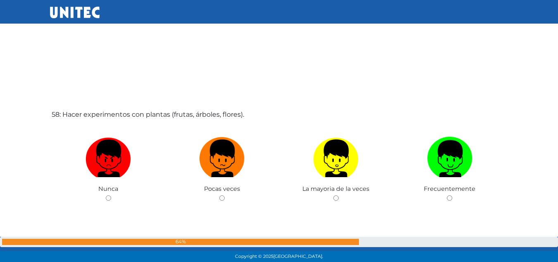
scroll to position [14947, 0]
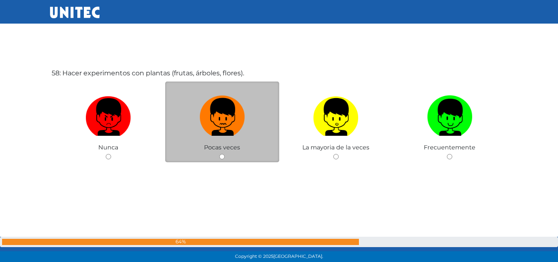
click at [214, 126] on img at bounding box center [222, 113] width 45 height 43
click at [219, 154] on input "radio" at bounding box center [221, 156] width 5 height 5
radio input "true"
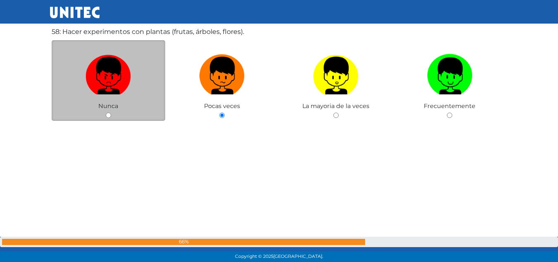
click at [107, 97] on div "58: Hacer experimentos con plantas (frutas, árboles, flores). Nunca Pocas veces…" at bounding box center [279, 93] width 459 height 262
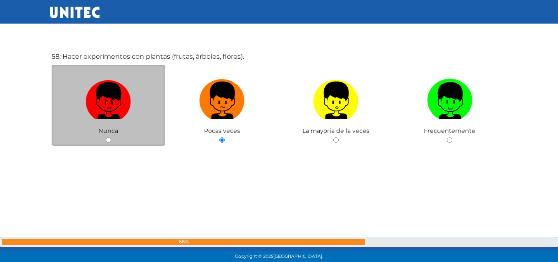
click at [114, 88] on img at bounding box center [108, 97] width 45 height 43
click at [111, 137] on input "radio" at bounding box center [108, 139] width 5 height 5
radio input "true"
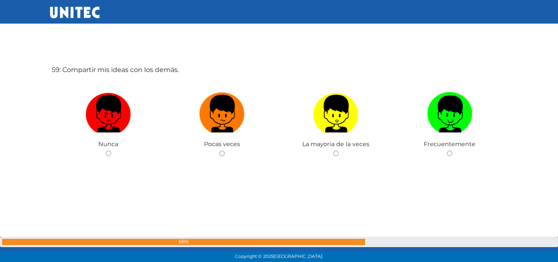
scroll to position [15212, 0]
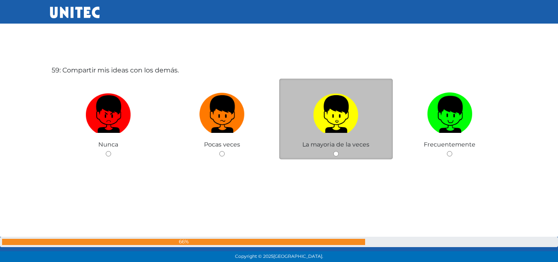
click at [343, 124] on img at bounding box center [335, 110] width 45 height 43
click at [339, 151] on input "radio" at bounding box center [335, 153] width 5 height 5
radio input "true"
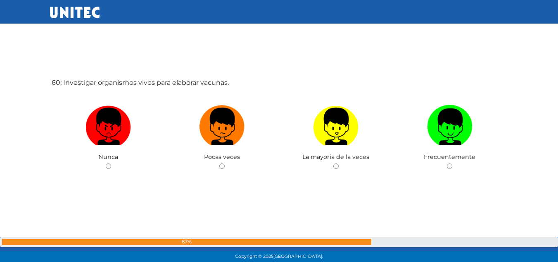
scroll to position [15475, 0]
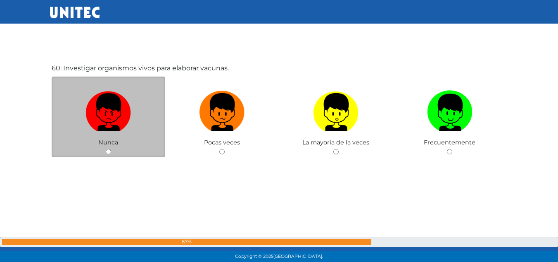
click at [133, 125] on label at bounding box center [109, 112] width 114 height 50
click at [111, 149] on input "radio" at bounding box center [108, 151] width 5 height 5
radio input "true"
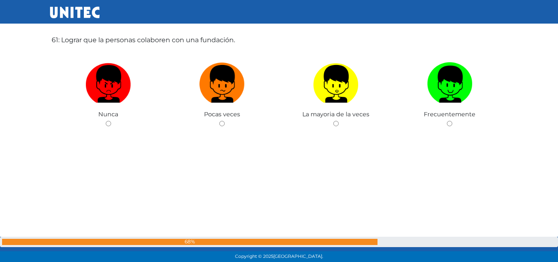
scroll to position [15779, 0]
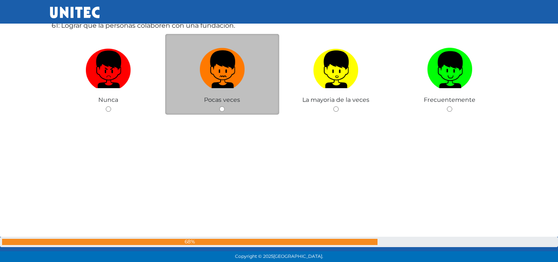
click at [202, 82] on img at bounding box center [222, 66] width 45 height 43
click at [219, 106] on input "radio" at bounding box center [221, 108] width 5 height 5
radio input "true"
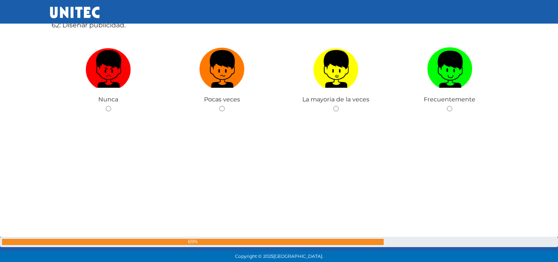
scroll to position [16014, 0]
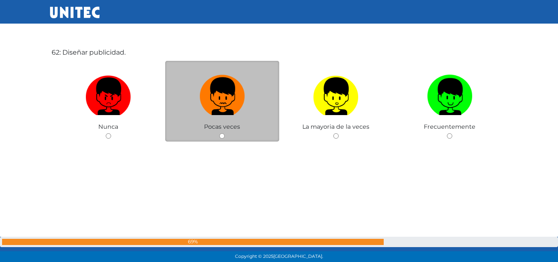
click at [212, 87] on img at bounding box center [222, 92] width 45 height 43
click at [219, 133] on input "radio" at bounding box center [221, 135] width 5 height 5
radio input "true"
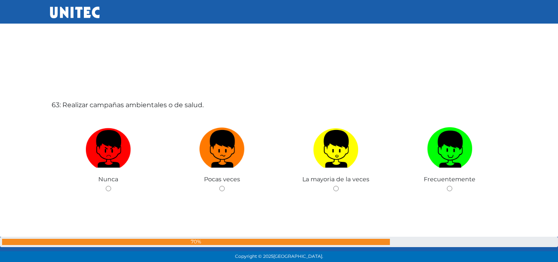
scroll to position [16246, 0]
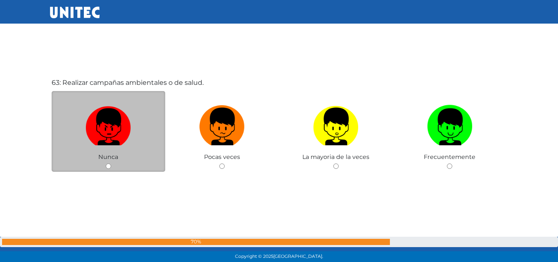
click at [121, 127] on img at bounding box center [108, 123] width 45 height 43
click at [111, 163] on input "radio" at bounding box center [108, 165] width 5 height 5
radio input "true"
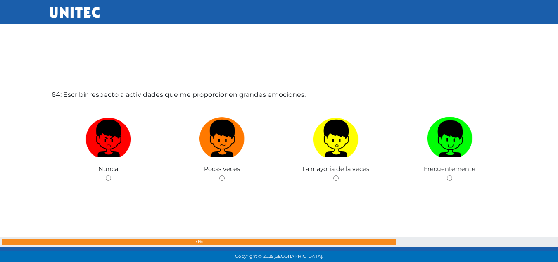
scroll to position [16514, 0]
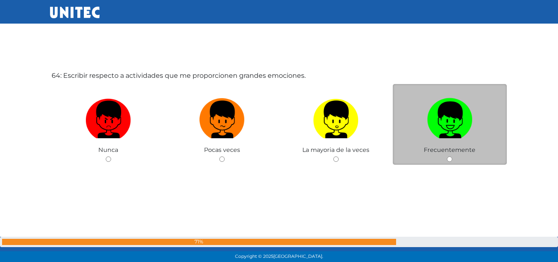
click at [444, 127] on img at bounding box center [449, 116] width 45 height 43
click at [447, 156] on input "radio" at bounding box center [449, 158] width 5 height 5
radio input "true"
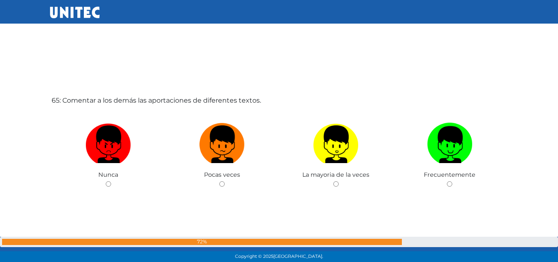
scroll to position [16765, 0]
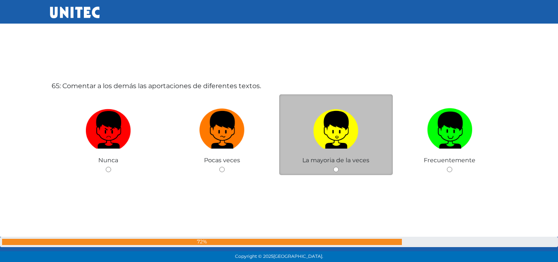
click at [308, 141] on label at bounding box center [336, 130] width 114 height 50
click at [333, 167] on input "radio" at bounding box center [335, 169] width 5 height 5
radio input "true"
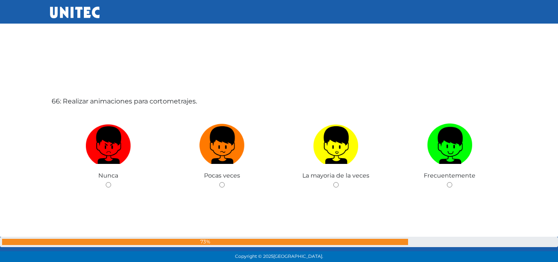
scroll to position [17027, 0]
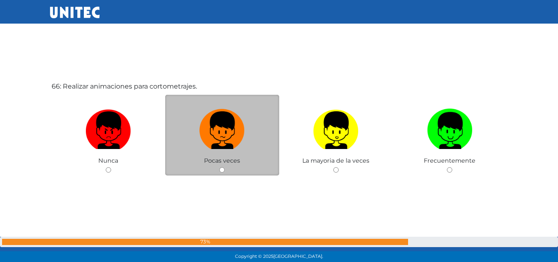
click at [192, 135] on label at bounding box center [222, 130] width 114 height 50
click at [219, 167] on input "radio" at bounding box center [221, 169] width 5 height 5
radio input "true"
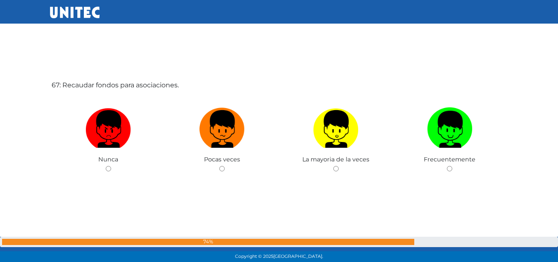
scroll to position [17304, 0]
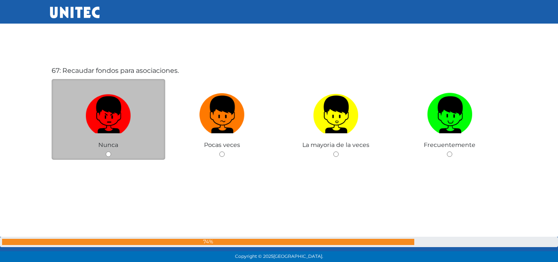
click at [129, 121] on img at bounding box center [108, 111] width 45 height 43
click at [111, 151] on input "radio" at bounding box center [108, 153] width 5 height 5
radio input "true"
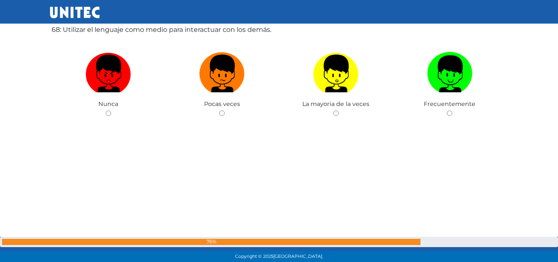
scroll to position [17565, 0]
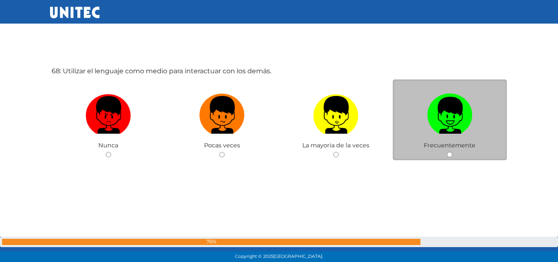
click at [465, 117] on img at bounding box center [449, 111] width 45 height 43
click at [452, 152] on input "radio" at bounding box center [449, 154] width 5 height 5
radio input "true"
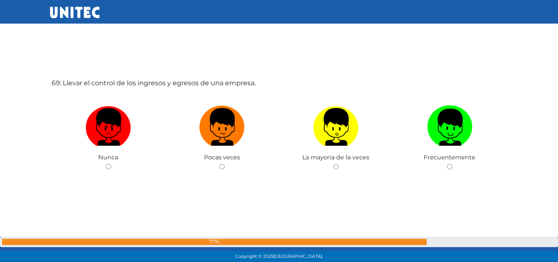
scroll to position [17820, 0]
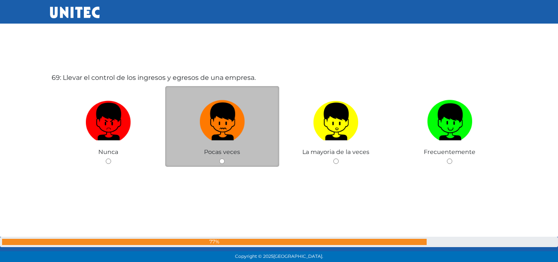
click at [200, 129] on img at bounding box center [222, 118] width 45 height 43
click at [219, 158] on input "radio" at bounding box center [221, 160] width 5 height 5
radio input "true"
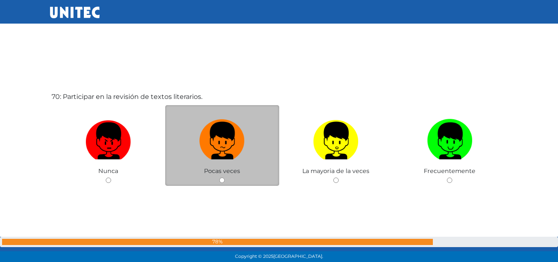
scroll to position [18089, 0]
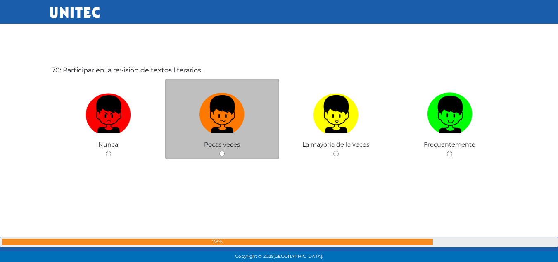
click at [191, 129] on label at bounding box center [222, 114] width 114 height 50
click at [219, 151] on input "radio" at bounding box center [221, 153] width 5 height 5
radio input "true"
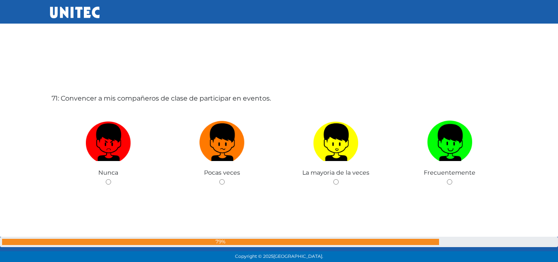
scroll to position [18336, 0]
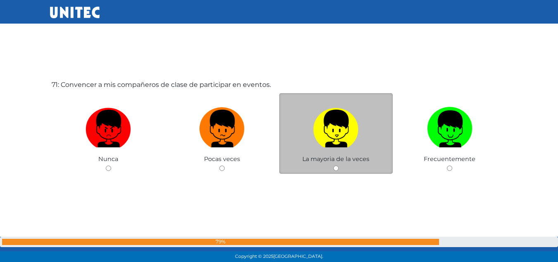
click at [352, 124] on img at bounding box center [335, 125] width 45 height 43
click at [339, 165] on input "radio" at bounding box center [335, 167] width 5 height 5
radio input "true"
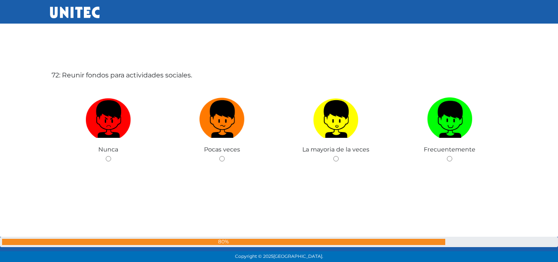
scroll to position [18648, 0]
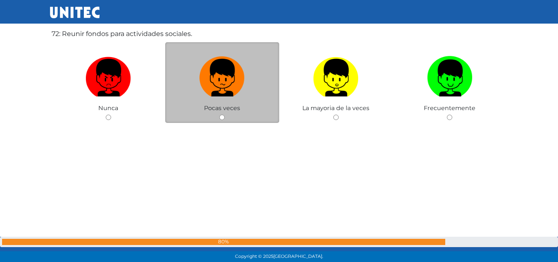
click at [229, 97] on label at bounding box center [222, 77] width 114 height 50
click at [225, 114] on input "radio" at bounding box center [221, 116] width 5 height 5
radio input "true"
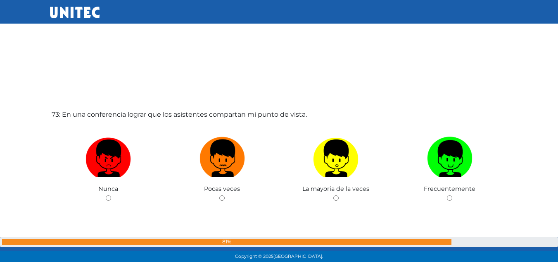
scroll to position [18868, 0]
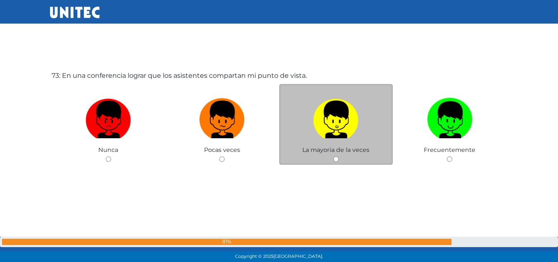
click at [325, 107] on img at bounding box center [335, 116] width 45 height 43
click at [333, 156] on input "radio" at bounding box center [335, 158] width 5 height 5
radio input "true"
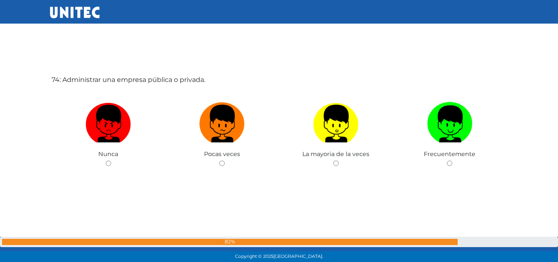
scroll to position [19128, 0]
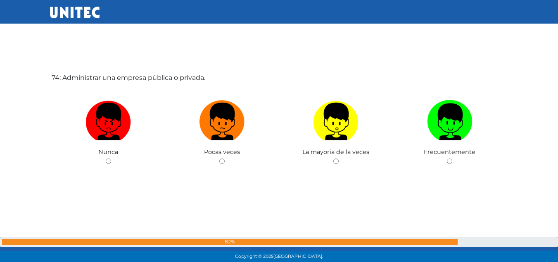
click at [269, 156] on div "Pocas veces" at bounding box center [222, 126] width 114 height 81
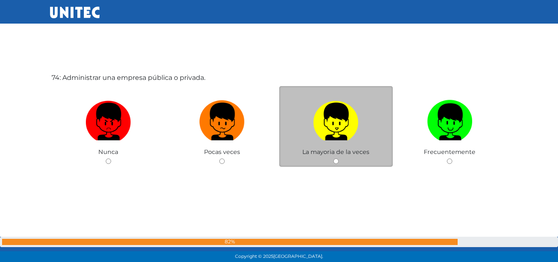
click at [338, 138] on img at bounding box center [335, 118] width 45 height 43
click at [338, 158] on input "radio" at bounding box center [335, 160] width 5 height 5
radio input "true"
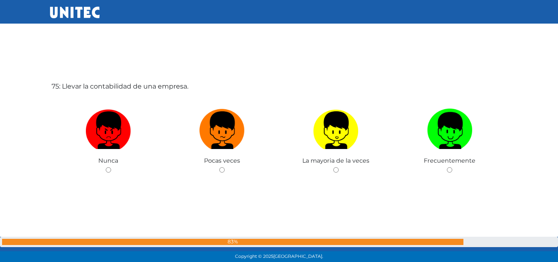
scroll to position [19397, 0]
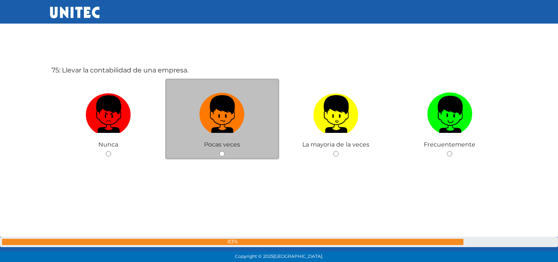
click at [232, 126] on img at bounding box center [222, 110] width 45 height 43
click at [225, 151] on input "radio" at bounding box center [221, 153] width 5 height 5
radio input "true"
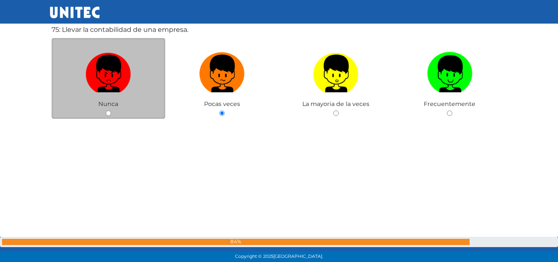
click at [126, 69] on img at bounding box center [108, 70] width 45 height 43
click at [111, 110] on input "radio" at bounding box center [108, 112] width 5 height 5
radio input "true"
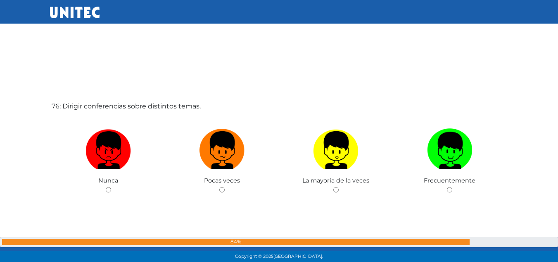
scroll to position [19644, 0]
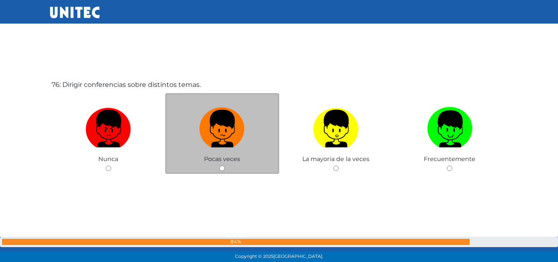
click at [234, 155] on span "Pocas veces" at bounding box center [222, 158] width 36 height 7
click at [230, 147] on label at bounding box center [222, 128] width 114 height 50
click at [225, 165] on input "radio" at bounding box center [221, 167] width 5 height 5
radio input "true"
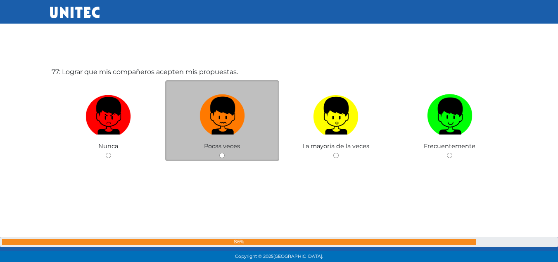
scroll to position [19932, 0]
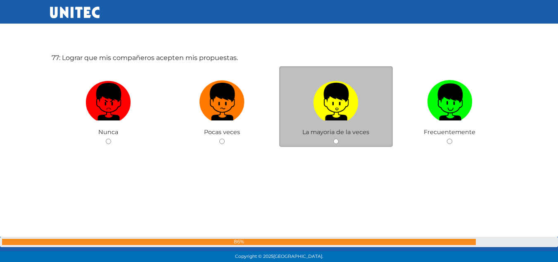
click at [374, 100] on label at bounding box center [336, 101] width 114 height 50
click at [339, 138] on input "radio" at bounding box center [335, 140] width 5 height 5
radio input "true"
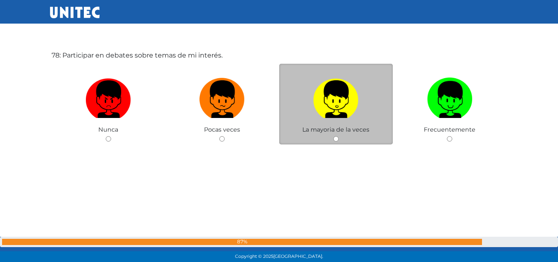
scroll to position [20198, 0]
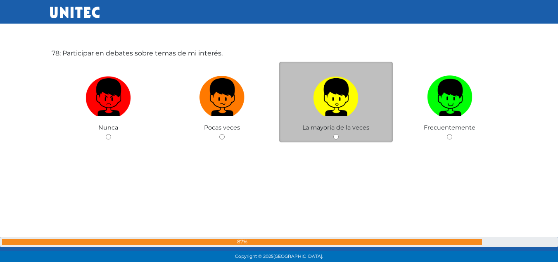
click at [319, 88] on img at bounding box center [335, 93] width 45 height 43
click at [333, 134] on input "radio" at bounding box center [335, 136] width 5 height 5
radio input "true"
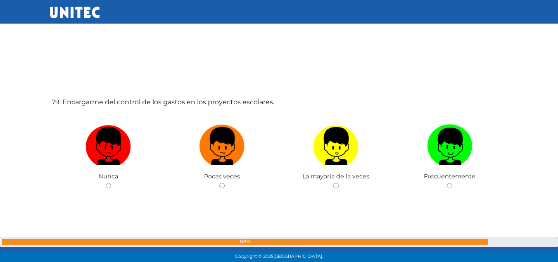
scroll to position [20418, 0]
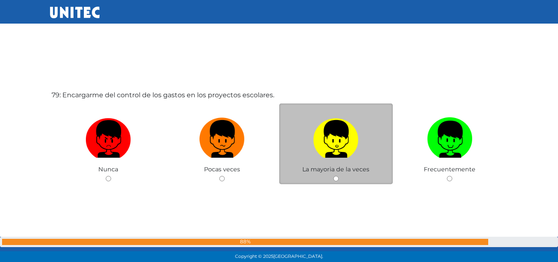
click at [377, 164] on label at bounding box center [336, 139] width 114 height 50
click at [339, 176] on input "radio" at bounding box center [335, 178] width 5 height 5
radio input "true"
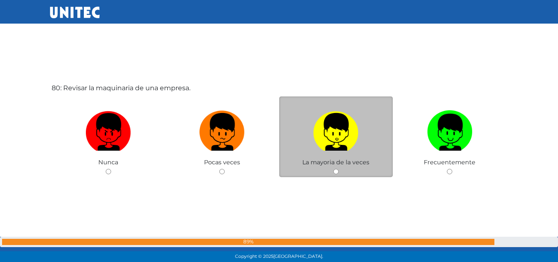
scroll to position [20688, 0]
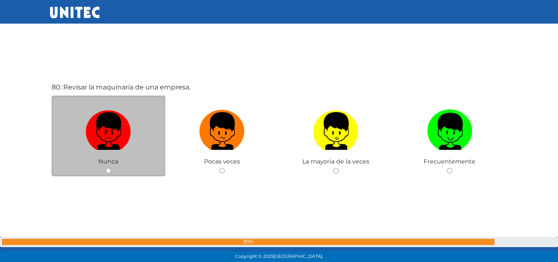
click at [110, 139] on img at bounding box center [108, 127] width 45 height 43
click at [110, 168] on input "radio" at bounding box center [108, 170] width 5 height 5
radio input "true"
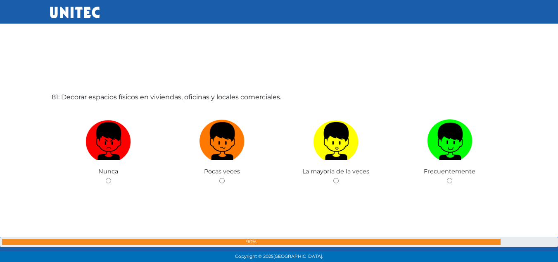
scroll to position [20950, 0]
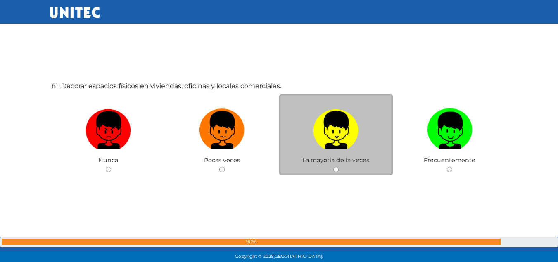
click at [327, 143] on img at bounding box center [335, 126] width 45 height 43
click at [333, 167] on input "radio" at bounding box center [335, 169] width 5 height 5
radio input "true"
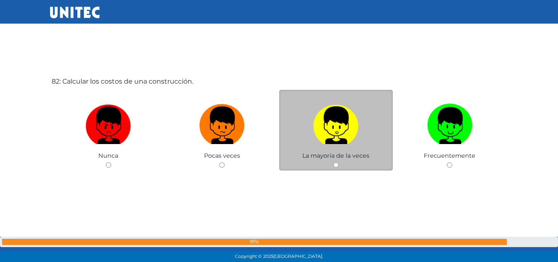
scroll to position [21218, 0]
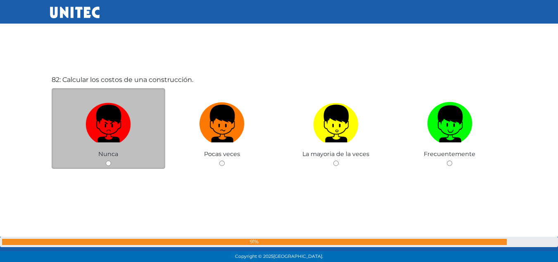
click at [110, 122] on img at bounding box center [108, 120] width 45 height 43
click at [110, 160] on input "radio" at bounding box center [108, 162] width 5 height 5
radio input "true"
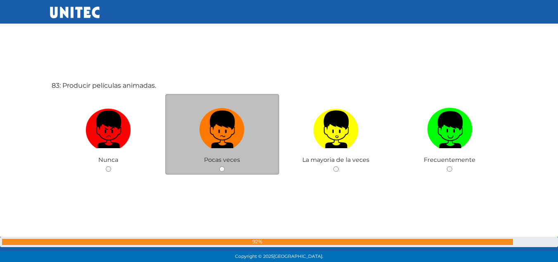
scroll to position [21481, 0]
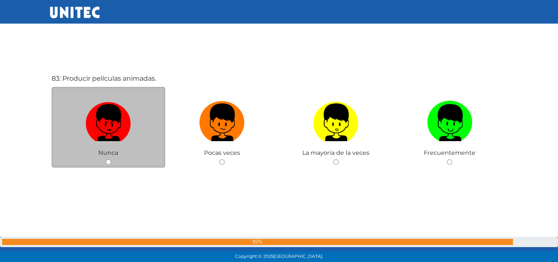
click at [128, 127] on img at bounding box center [108, 119] width 45 height 43
click at [111, 159] on input "radio" at bounding box center [108, 161] width 5 height 5
radio input "true"
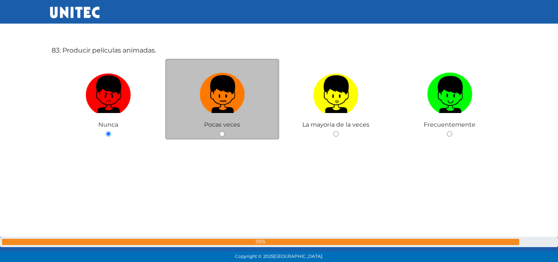
click at [224, 92] on img at bounding box center [222, 90] width 45 height 43
click at [224, 131] on input "radio" at bounding box center [221, 133] width 5 height 5
radio input "true"
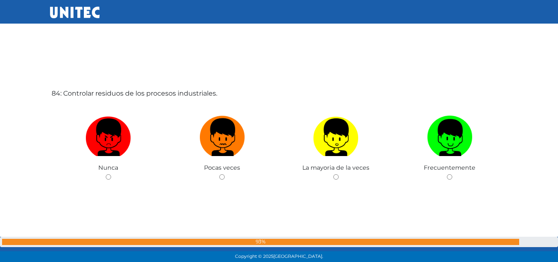
scroll to position [21728, 0]
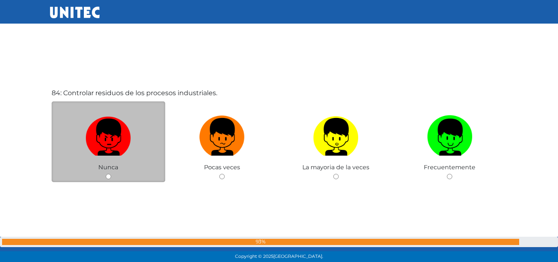
click at [98, 119] on img at bounding box center [108, 133] width 45 height 43
click at [106, 174] on input "radio" at bounding box center [108, 176] width 5 height 5
radio input "true"
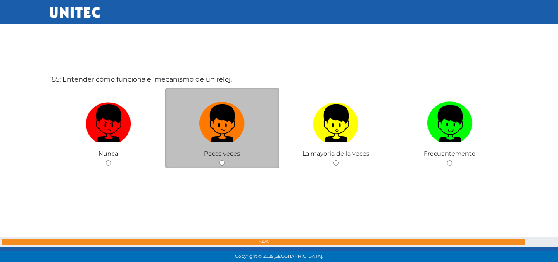
scroll to position [22017, 0]
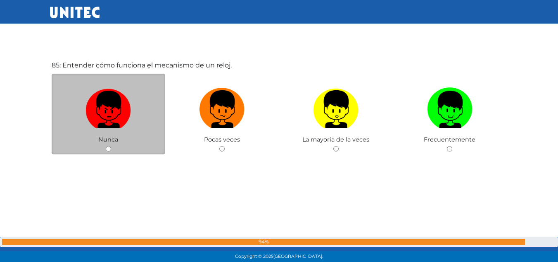
click at [130, 109] on img at bounding box center [108, 105] width 45 height 43
click at [111, 146] on input "radio" at bounding box center [108, 148] width 5 height 5
radio input "true"
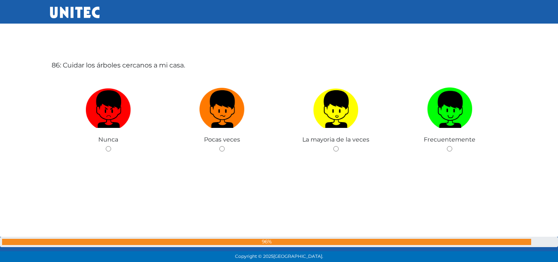
scroll to position [22279, 0]
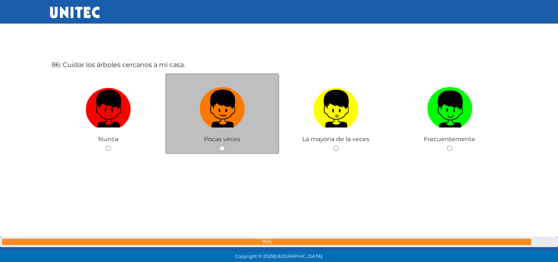
click at [215, 117] on img at bounding box center [222, 105] width 45 height 43
click at [219, 145] on input "radio" at bounding box center [221, 147] width 5 height 5
radio input "true"
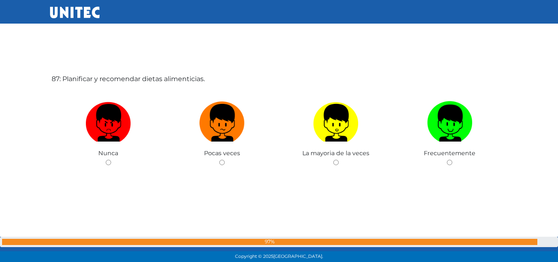
scroll to position [22541, 0]
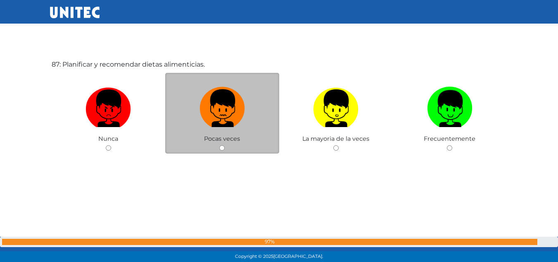
click at [220, 125] on img at bounding box center [222, 104] width 45 height 43
click at [220, 145] on input "radio" at bounding box center [221, 147] width 5 height 5
radio input "true"
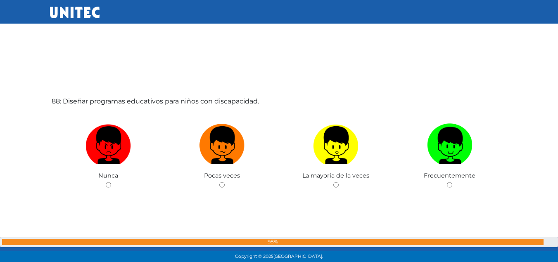
scroll to position [22807, 0]
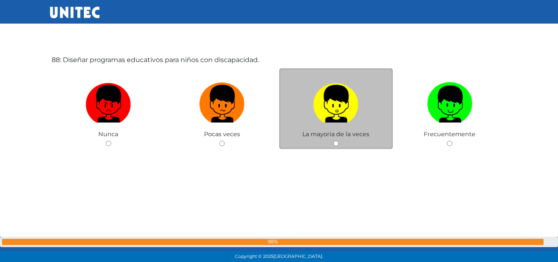
click at [318, 117] on img at bounding box center [335, 100] width 45 height 43
click at [333, 140] on input "radio" at bounding box center [335, 142] width 5 height 5
radio input "true"
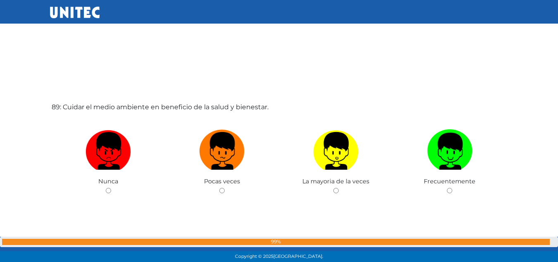
scroll to position [23069, 0]
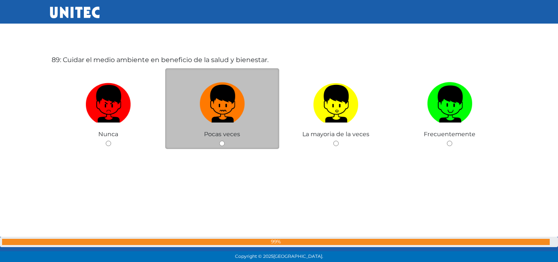
click at [230, 115] on img at bounding box center [222, 100] width 45 height 43
click at [225, 140] on input "radio" at bounding box center [221, 142] width 5 height 5
radio input "true"
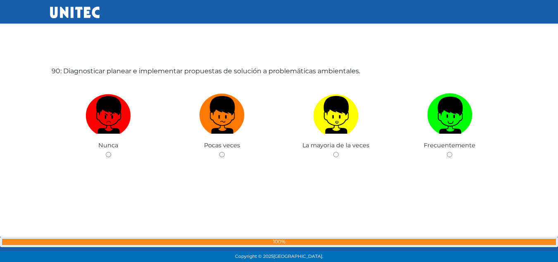
scroll to position [23333, 0]
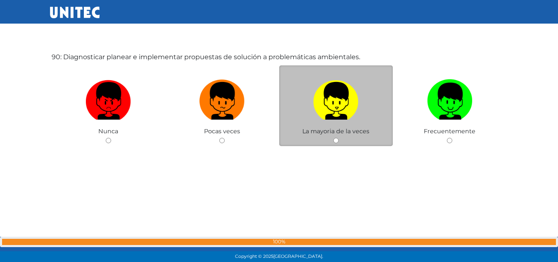
click at [338, 82] on img at bounding box center [335, 97] width 45 height 43
click at [338, 138] on input "radio" at bounding box center [335, 140] width 5 height 5
radio input "true"
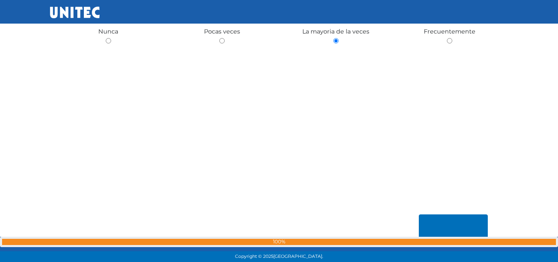
scroll to position [23392, 0]
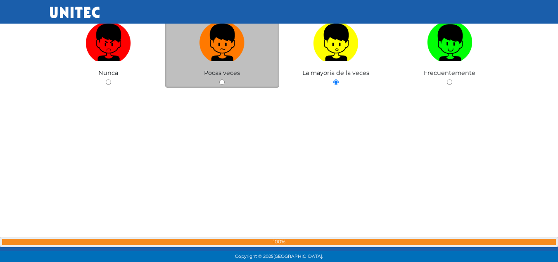
click at [216, 68] on div "Pocas veces" at bounding box center [222, 47] width 114 height 81
click at [214, 39] on img at bounding box center [222, 39] width 45 height 43
click at [219, 79] on input "radio" at bounding box center [221, 81] width 5 height 5
radio input "true"
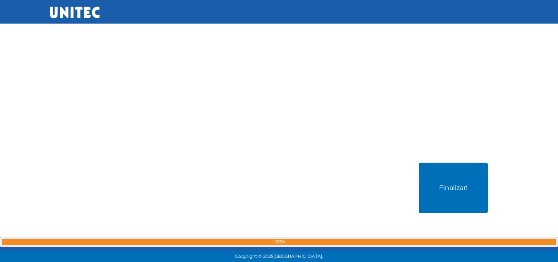
scroll to position [23487, 0]
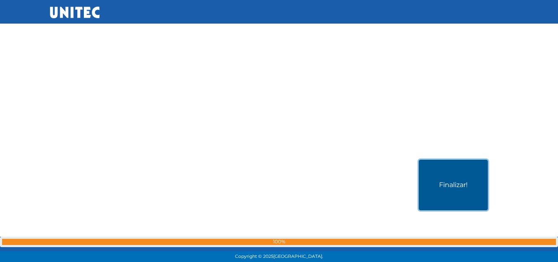
click at [457, 189] on button "Finalizar!" at bounding box center [453, 184] width 69 height 50
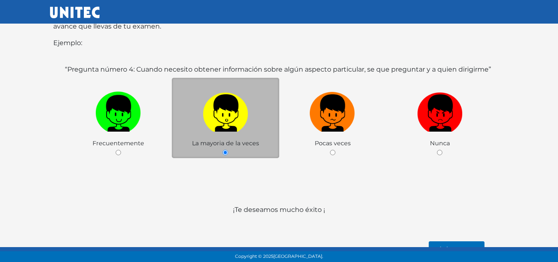
scroll to position [165, 0]
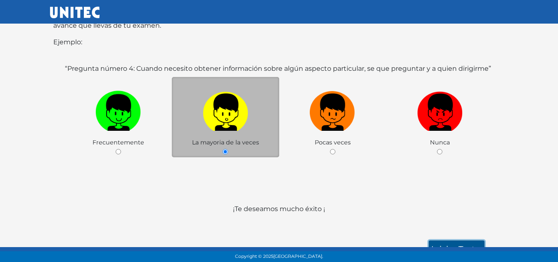
click at [460, 240] on link "Iniciar test >" at bounding box center [457, 248] width 56 height 17
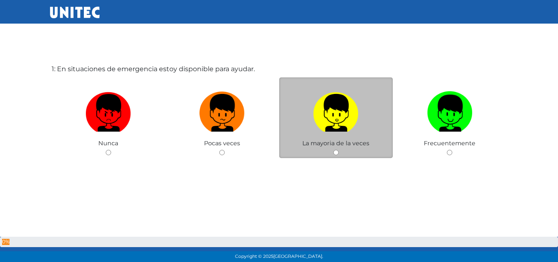
scroll to position [41, 0]
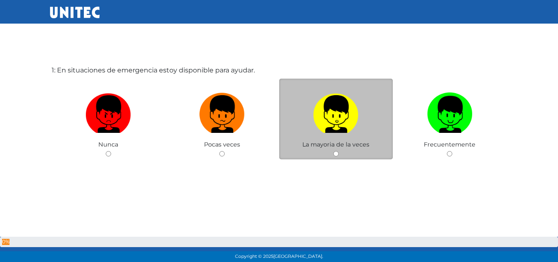
click at [358, 130] on img at bounding box center [335, 110] width 45 height 43
click at [339, 151] on input "radio" at bounding box center [335, 153] width 5 height 5
radio input "true"
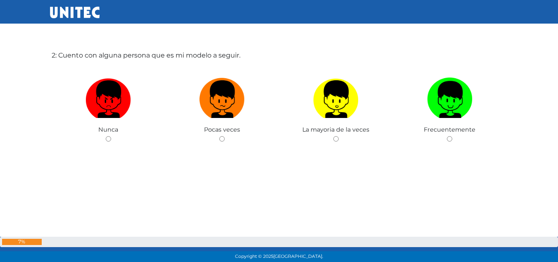
scroll to position [318, 0]
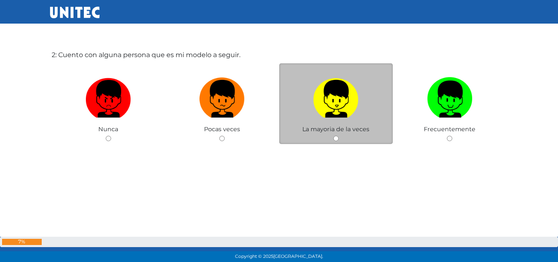
click at [334, 104] on img at bounding box center [335, 95] width 45 height 43
click at [334, 136] on input "radio" at bounding box center [335, 138] width 5 height 5
radio input "true"
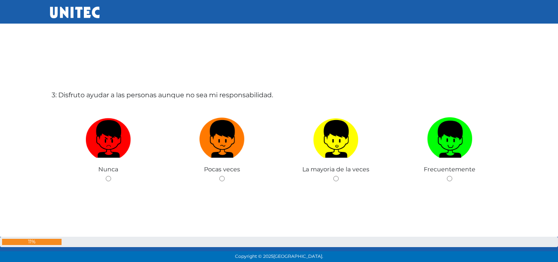
scroll to position [564, 0]
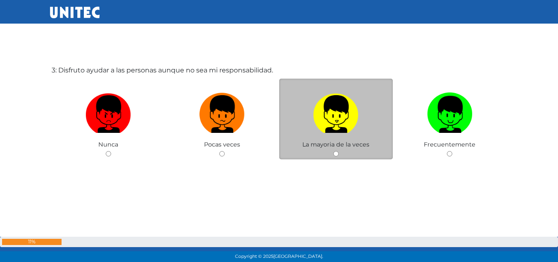
click at [336, 123] on img at bounding box center [335, 110] width 45 height 43
click at [336, 151] on input "radio" at bounding box center [335, 153] width 5 height 5
radio input "true"
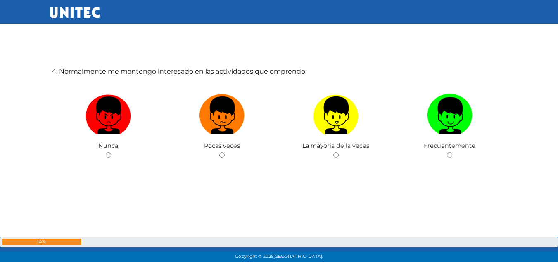
scroll to position [826, 0]
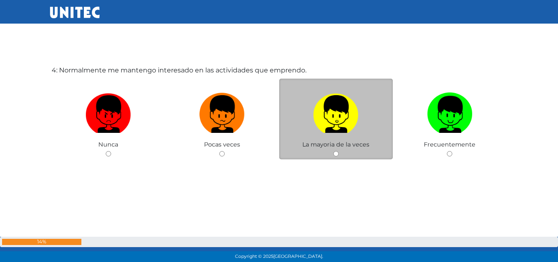
click at [337, 136] on label at bounding box center [336, 114] width 114 height 50
click at [337, 151] on input "radio" at bounding box center [335, 153] width 5 height 5
radio input "true"
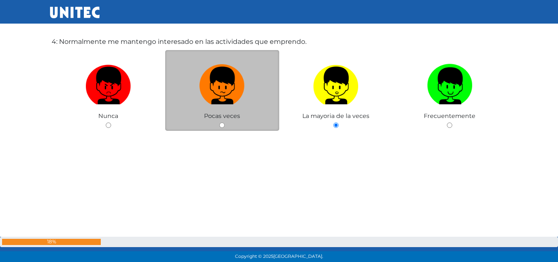
scroll to position [855, 0]
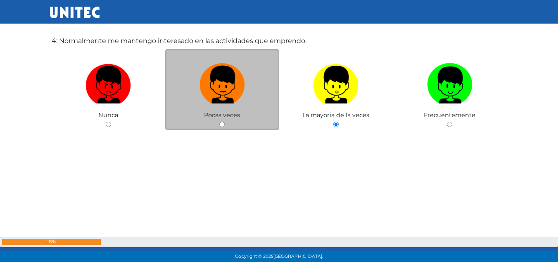
click at [235, 92] on img at bounding box center [222, 81] width 45 height 43
click at [225, 121] on input "radio" at bounding box center [221, 123] width 5 height 5
radio input "true"
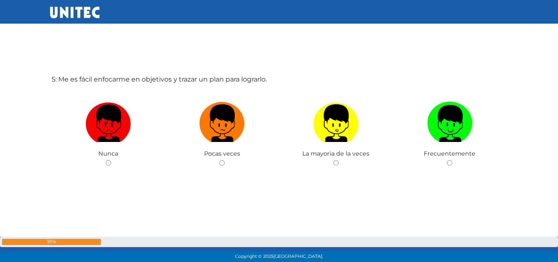
scroll to position [1088, 0]
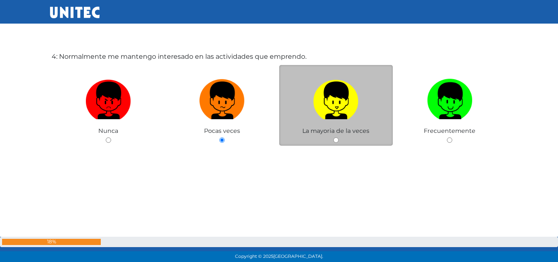
click at [327, 99] on img at bounding box center [335, 97] width 45 height 43
click at [333, 137] on input "radio" at bounding box center [335, 139] width 5 height 5
radio input "true"
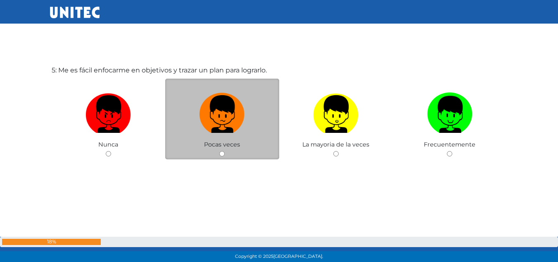
click at [233, 93] on img at bounding box center [222, 110] width 45 height 43
click at [225, 151] on input "radio" at bounding box center [221, 153] width 5 height 5
radio input "true"
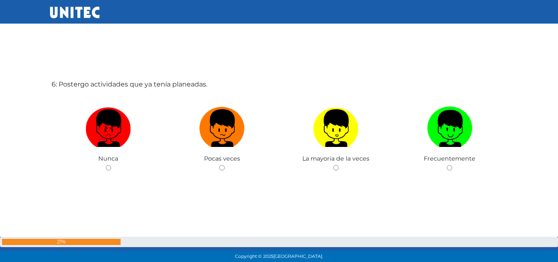
scroll to position [1335, 0]
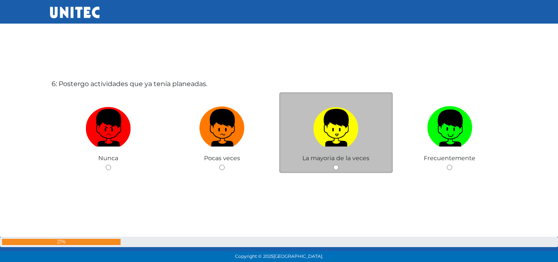
click at [357, 125] on img at bounding box center [335, 124] width 45 height 43
click at [339, 164] on input "radio" at bounding box center [335, 166] width 5 height 5
radio input "true"
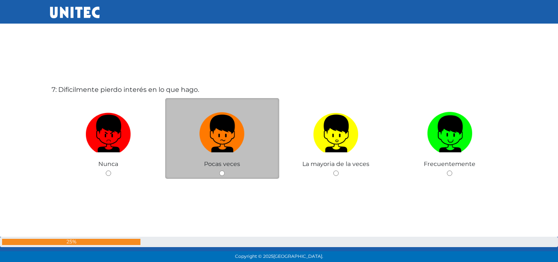
scroll to position [1607, 0]
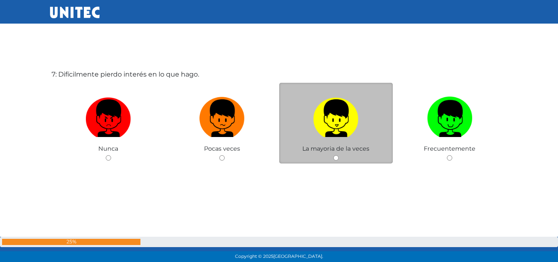
click at [343, 128] on img at bounding box center [335, 114] width 45 height 43
click at [339, 155] on input "radio" at bounding box center [335, 157] width 5 height 5
radio input "true"
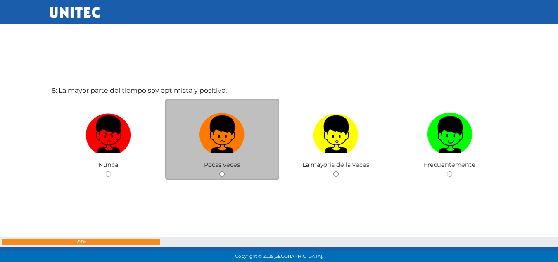
scroll to position [1872, 0]
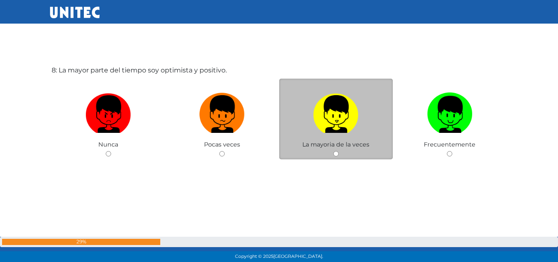
click at [347, 128] on img at bounding box center [335, 110] width 45 height 43
click at [339, 151] on input "radio" at bounding box center [335, 153] width 5 height 5
radio input "true"
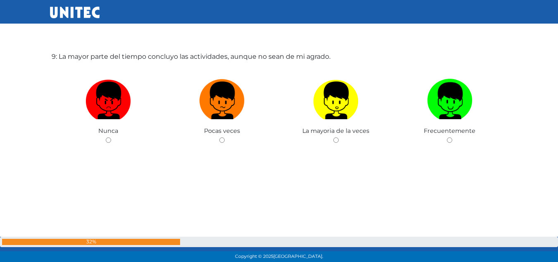
scroll to position [2135, 0]
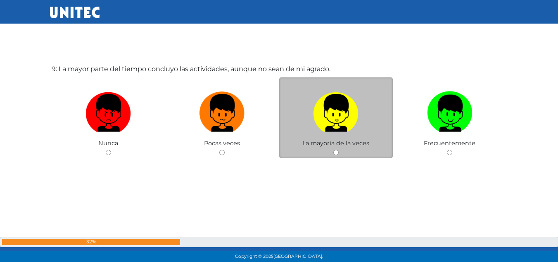
click at [372, 123] on label at bounding box center [336, 113] width 114 height 50
click at [339, 150] on input "radio" at bounding box center [335, 152] width 5 height 5
radio input "true"
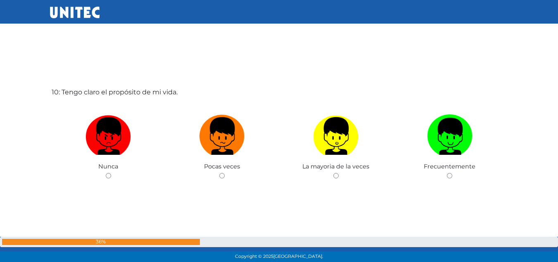
scroll to position [2395, 0]
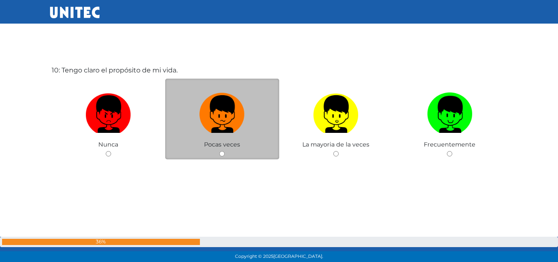
click at [249, 123] on label at bounding box center [222, 114] width 114 height 50
click at [225, 151] on input "radio" at bounding box center [221, 153] width 5 height 5
radio input "true"
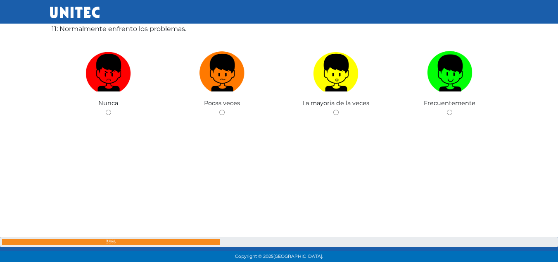
scroll to position [2657, 0]
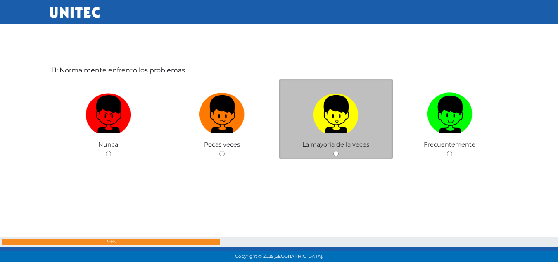
click at [337, 131] on img at bounding box center [335, 110] width 45 height 43
click at [337, 151] on input "radio" at bounding box center [335, 153] width 5 height 5
radio input "true"
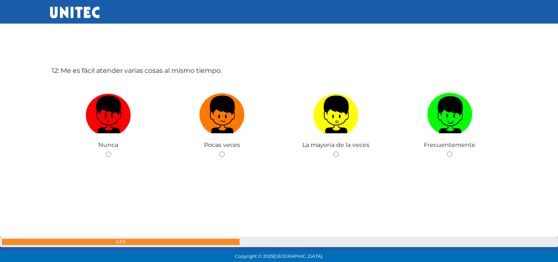
scroll to position [2918, 0]
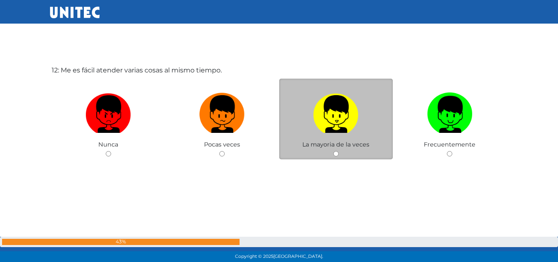
click at [340, 129] on img at bounding box center [335, 110] width 45 height 43
click at [339, 151] on input "radio" at bounding box center [335, 153] width 5 height 5
radio input "true"
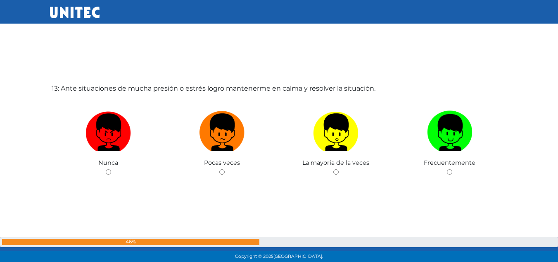
scroll to position [3176, 0]
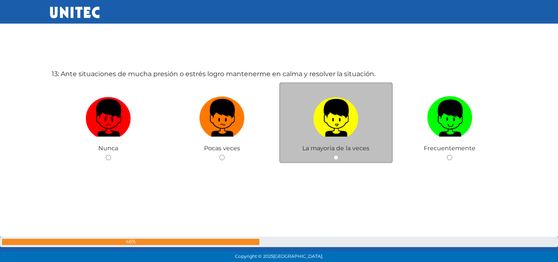
click at [336, 119] on img at bounding box center [335, 114] width 45 height 43
click at [336, 155] on input "radio" at bounding box center [335, 157] width 5 height 5
radio input "true"
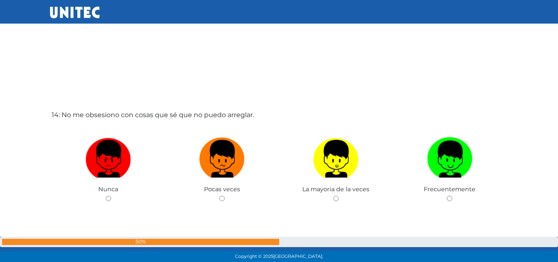
scroll to position [3442, 0]
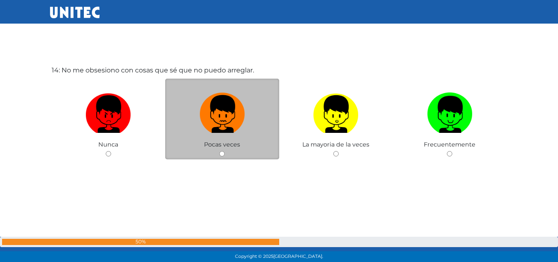
click at [216, 123] on img at bounding box center [222, 110] width 45 height 43
click at [219, 151] on input "radio" at bounding box center [221, 153] width 5 height 5
radio input "true"
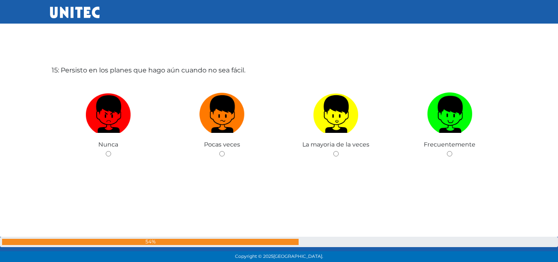
scroll to position [3718, 0]
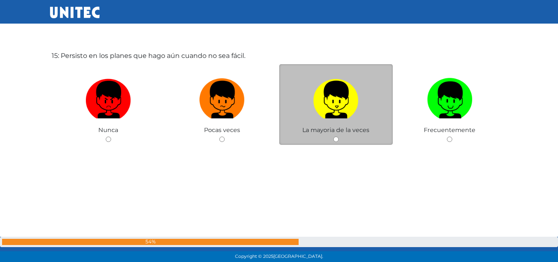
click at [330, 92] on img at bounding box center [335, 96] width 45 height 43
click at [333, 136] on input "radio" at bounding box center [335, 138] width 5 height 5
radio input "true"
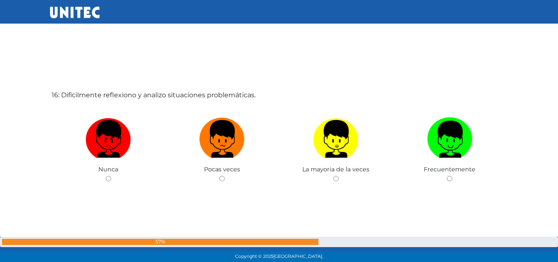
scroll to position [3965, 0]
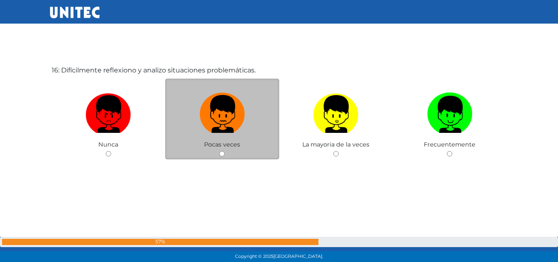
click at [212, 114] on img at bounding box center [222, 110] width 45 height 43
click at [219, 151] on input "radio" at bounding box center [221, 153] width 5 height 5
radio input "true"
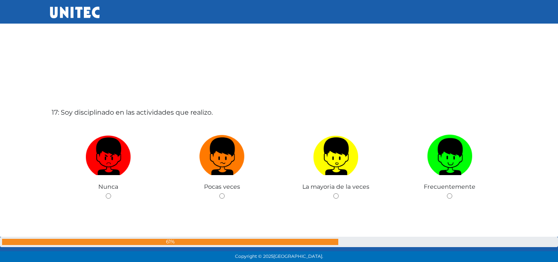
scroll to position [4232, 0]
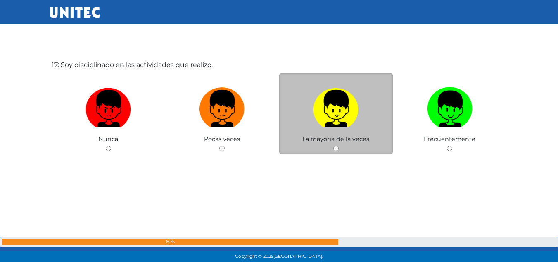
click at [340, 107] on img at bounding box center [335, 105] width 45 height 43
click at [339, 145] on input "radio" at bounding box center [335, 147] width 5 height 5
radio input "true"
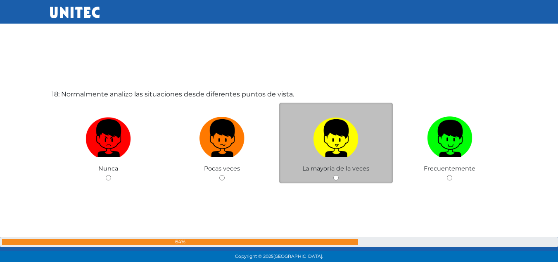
scroll to position [4478, 0]
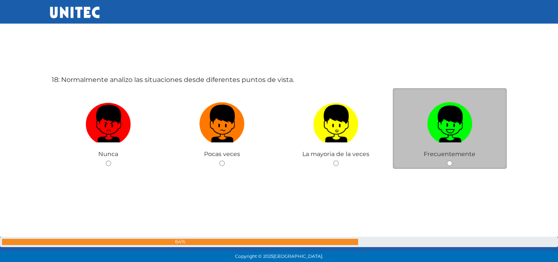
click at [438, 131] on img at bounding box center [449, 120] width 45 height 43
click at [447, 160] on input "radio" at bounding box center [449, 162] width 5 height 5
radio input "true"
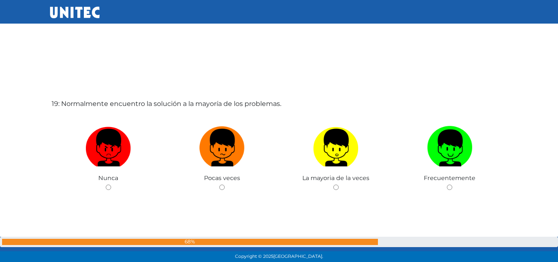
scroll to position [4749, 0]
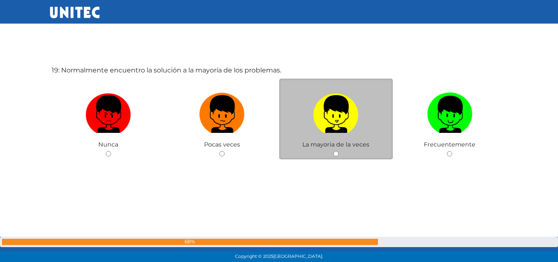
click at [342, 121] on img at bounding box center [335, 110] width 45 height 43
click at [339, 151] on input "radio" at bounding box center [335, 153] width 5 height 5
radio input "true"
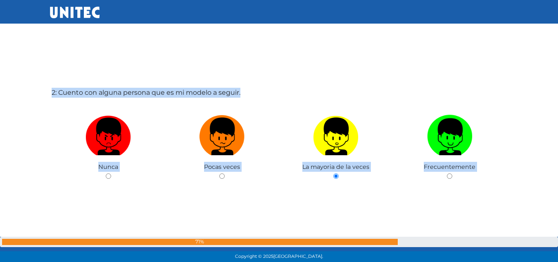
scroll to position [0, 0]
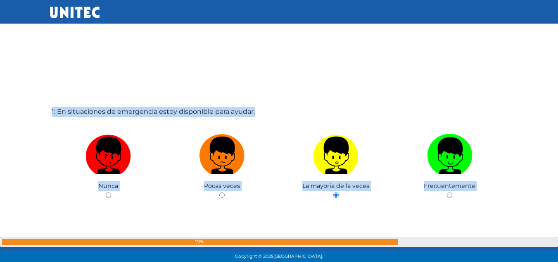
drag, startPoint x: 61, startPoint y: 57, endPoint x: 186, endPoint y: 63, distance: 124.9
click at [361, 87] on div "1: En situaciones de emergencia estoy disponible para ayudar. Nunca Pocas veces…" at bounding box center [279, 172] width 459 height 262
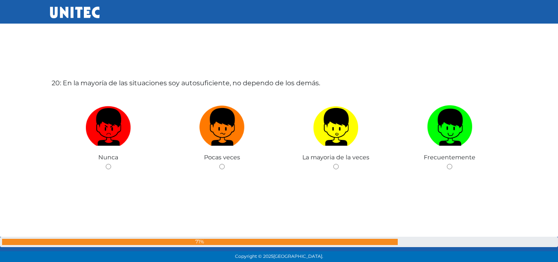
scroll to position [5000, 0]
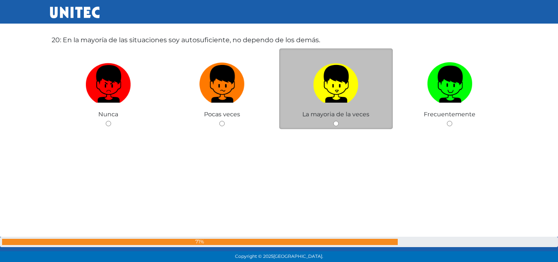
click at [327, 92] on img at bounding box center [335, 80] width 45 height 43
click at [333, 121] on input "radio" at bounding box center [335, 123] width 5 height 5
radio input "true"
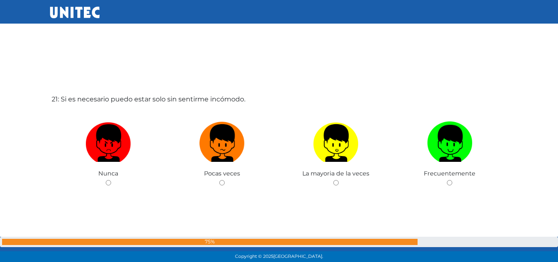
scroll to position [5248, 0]
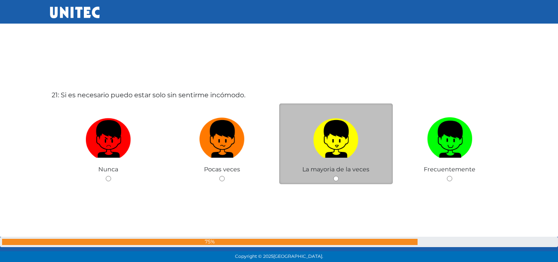
click at [324, 144] on img at bounding box center [335, 135] width 45 height 43
click at [333, 176] on input "radio" at bounding box center [335, 178] width 5 height 5
radio input "true"
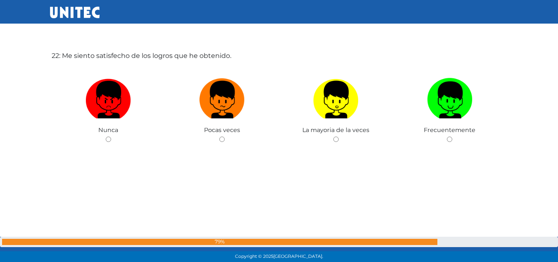
scroll to position [5534, 0]
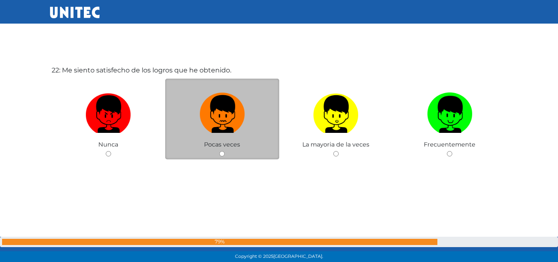
click at [227, 112] on img at bounding box center [222, 110] width 45 height 43
click at [225, 151] on input "radio" at bounding box center [221, 153] width 5 height 5
radio input "true"
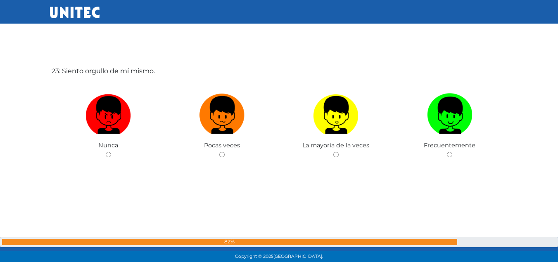
scroll to position [5796, 0]
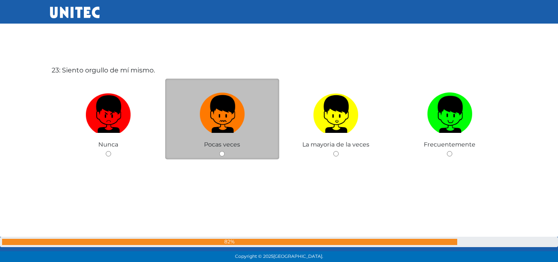
click at [232, 115] on img at bounding box center [222, 110] width 45 height 43
click at [225, 151] on input "radio" at bounding box center [221, 153] width 5 height 5
radio input "true"
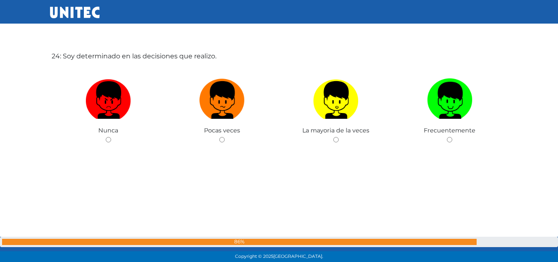
scroll to position [6057, 0]
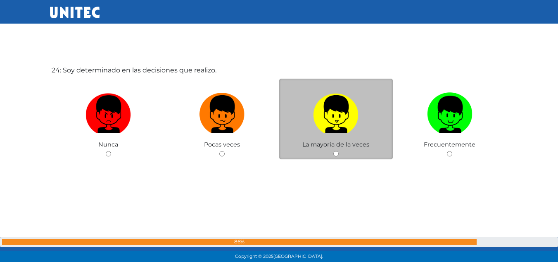
click at [329, 116] on img at bounding box center [335, 110] width 45 height 43
click at [333, 151] on input "radio" at bounding box center [335, 153] width 5 height 5
radio input "true"
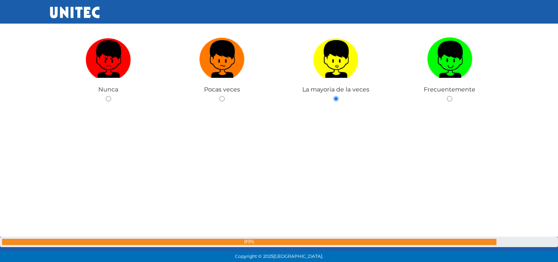
scroll to position [6071, 0]
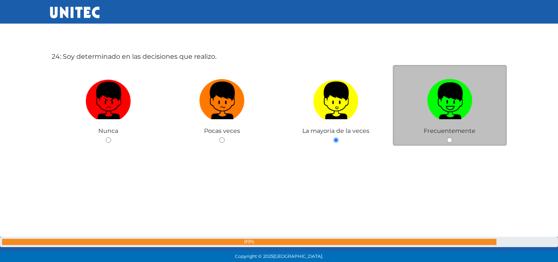
click at [453, 102] on img at bounding box center [449, 97] width 45 height 43
click at [452, 137] on input "radio" at bounding box center [449, 139] width 5 height 5
radio input "true"
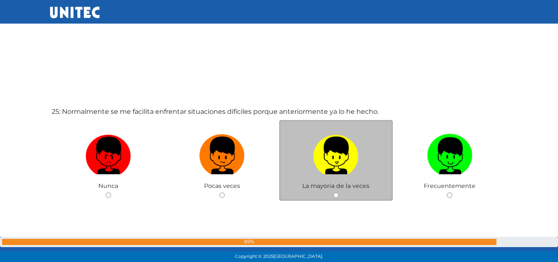
scroll to position [6319, 0]
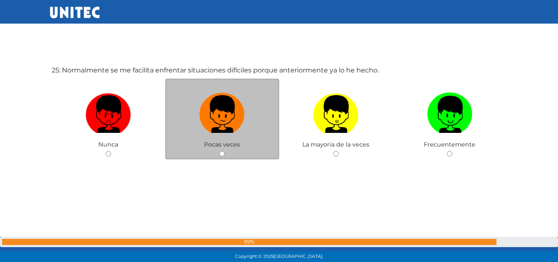
click at [248, 121] on label at bounding box center [222, 114] width 114 height 50
click at [225, 151] on input "radio" at bounding box center [221, 153] width 5 height 5
radio input "true"
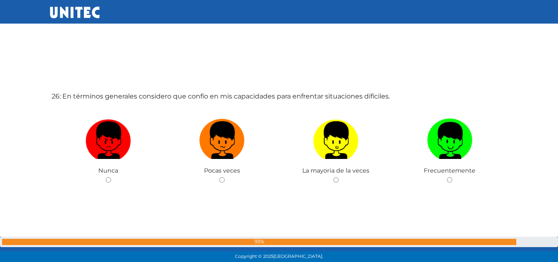
scroll to position [6590, 0]
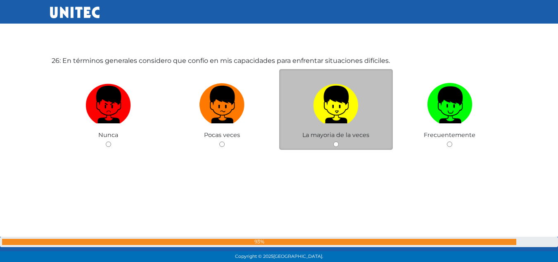
click at [331, 112] on img at bounding box center [335, 101] width 45 height 43
click at [333, 141] on input "radio" at bounding box center [335, 143] width 5 height 5
radio input "true"
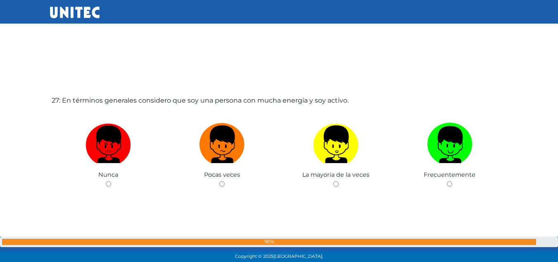
scroll to position [6842, 0]
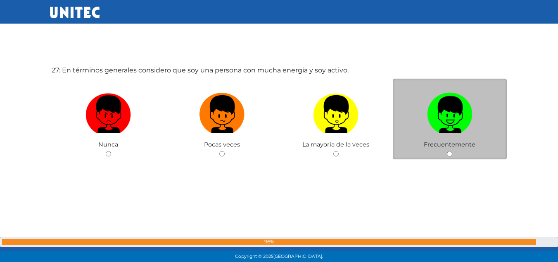
click at [449, 114] on img at bounding box center [449, 110] width 45 height 43
click at [449, 151] on input "radio" at bounding box center [449, 153] width 5 height 5
radio input "true"
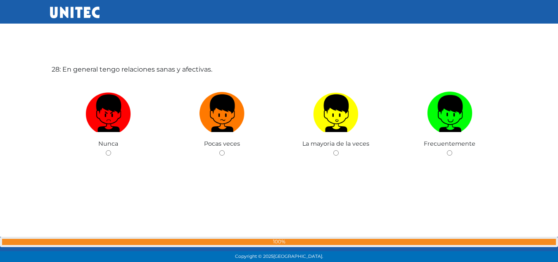
scroll to position [7119, 0]
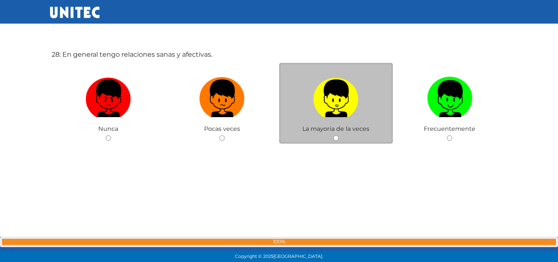
click at [346, 105] on img at bounding box center [335, 95] width 45 height 43
click at [339, 135] on input "radio" at bounding box center [335, 137] width 5 height 5
radio input "true"
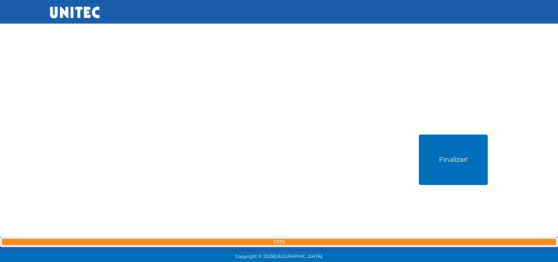
scroll to position [7312, 0]
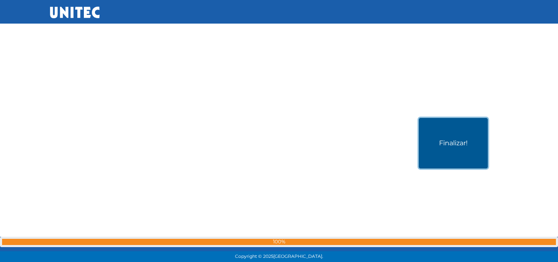
click at [446, 148] on button "Finalizar!" at bounding box center [453, 143] width 69 height 50
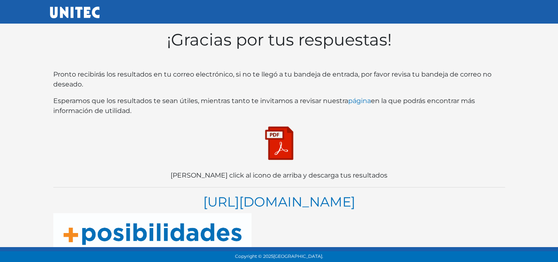
click at [287, 138] on img at bounding box center [279, 142] width 41 height 41
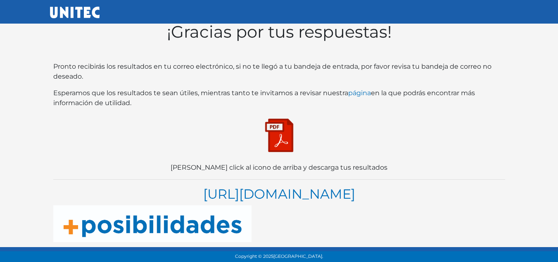
scroll to position [24, 0]
click at [92, 3] on nav at bounding box center [279, 12] width 558 height 24
click at [81, 11] on img at bounding box center [75, 13] width 50 height 12
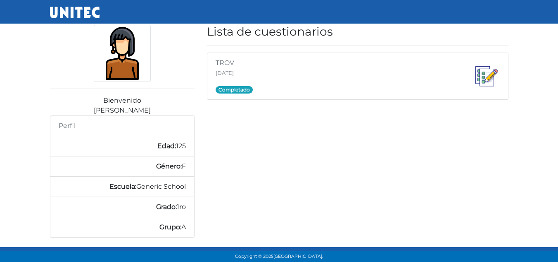
click at [126, 48] on img at bounding box center [122, 53] width 57 height 57
drag, startPoint x: 176, startPoint y: 145, endPoint x: 189, endPoint y: 151, distance: 14.6
click at [189, 151] on li "Edad: 125" at bounding box center [122, 146] width 145 height 20
click at [243, 164] on div "Lista de cuestionarios TROV [DATE] Completado" at bounding box center [358, 136] width 314 height 222
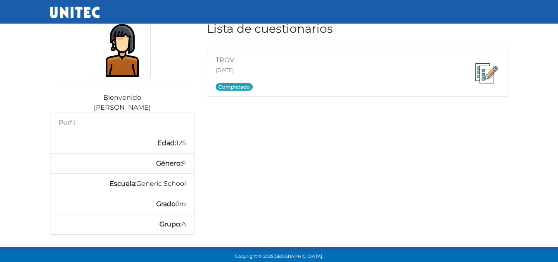
scroll to position [9, 0]
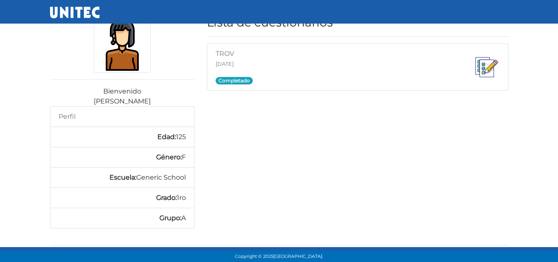
click at [78, 14] on img at bounding box center [75, 13] width 50 height 12
